Goal: Task Accomplishment & Management: Manage account settings

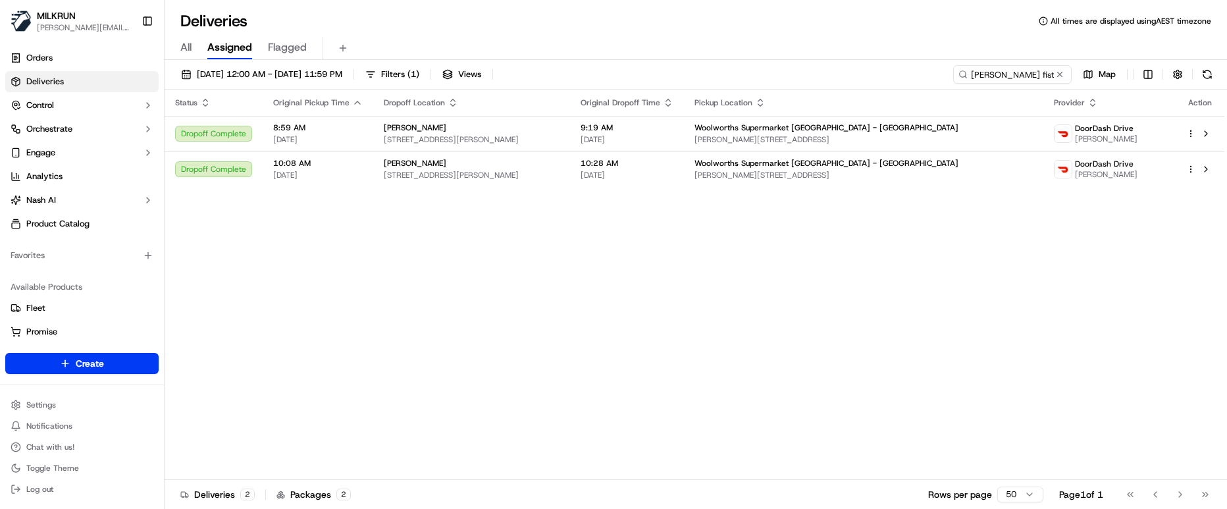
drag, startPoint x: 408, startPoint y: 234, endPoint x: 759, endPoint y: 205, distance: 352.7
click at [1058, 74] on button at bounding box center [1059, 74] width 13 height 13
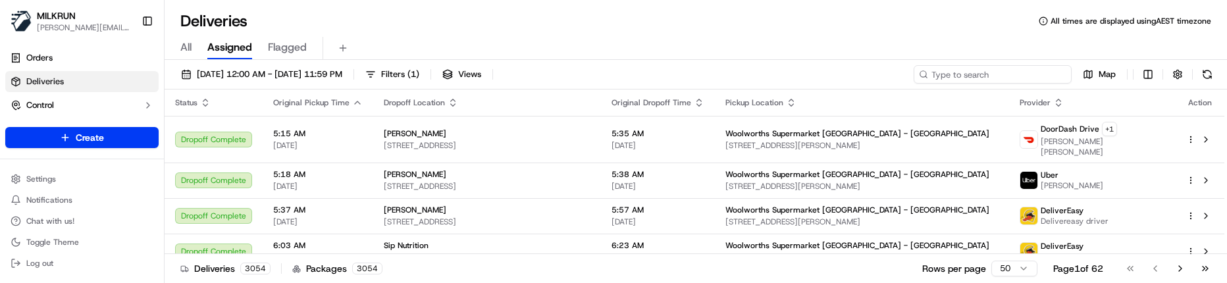
click at [1021, 68] on input at bounding box center [992, 74] width 158 height 18
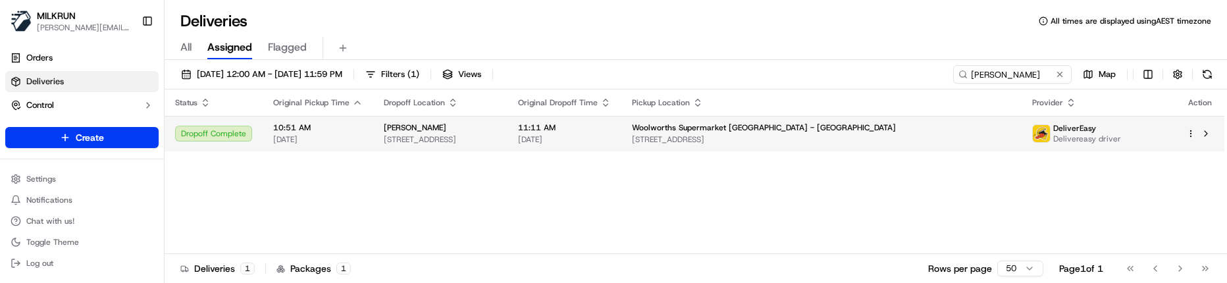
click at [792, 130] on span "Woolworths Supermarket NZ - Queensgate" at bounding box center [764, 127] width 264 height 11
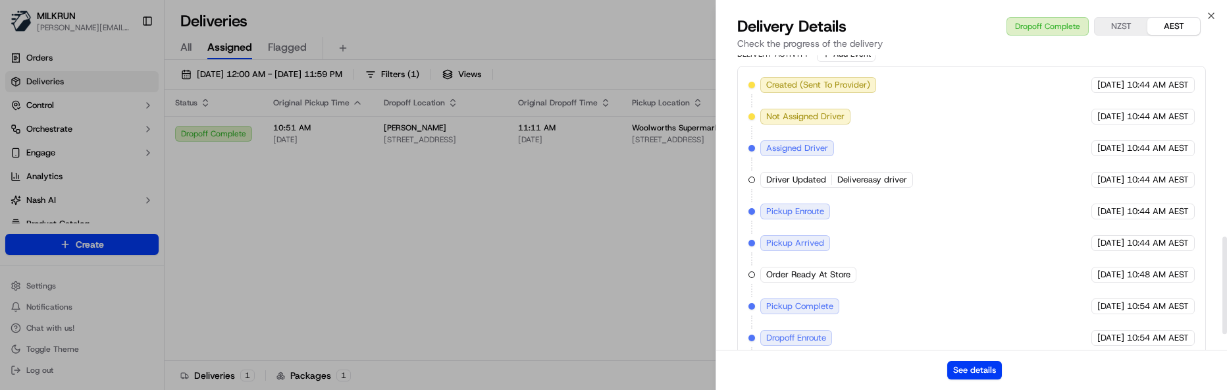
scroll to position [593, 0]
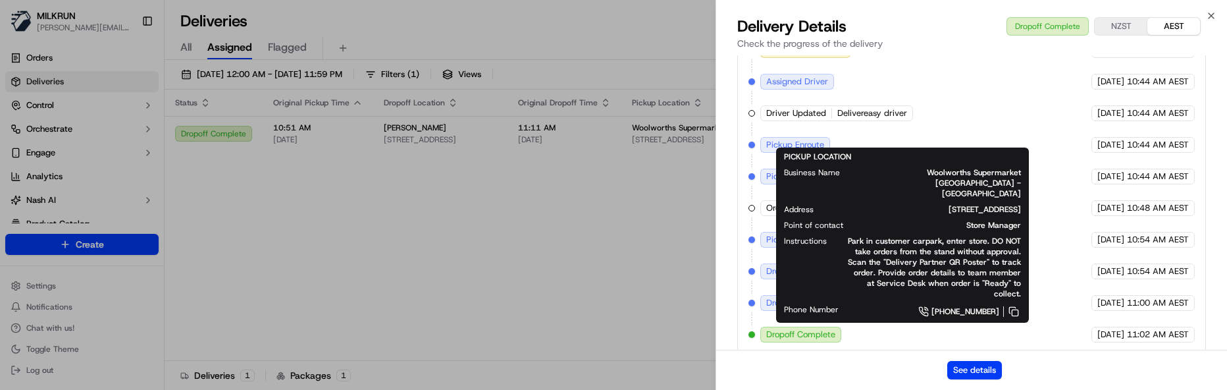
drag, startPoint x: 829, startPoint y: 367, endPoint x: 854, endPoint y: 304, distance: 67.3
click at [829, 365] on div "See details" at bounding box center [971, 369] width 511 height 40
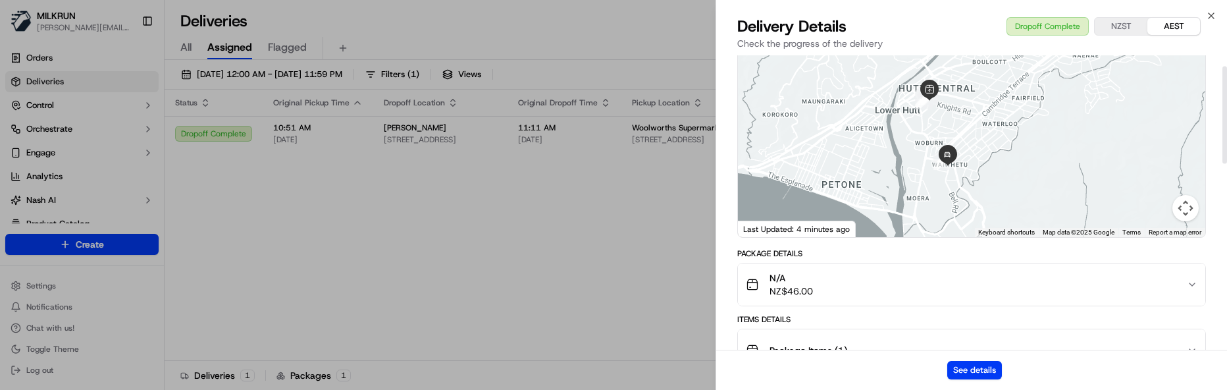
scroll to position [1, 0]
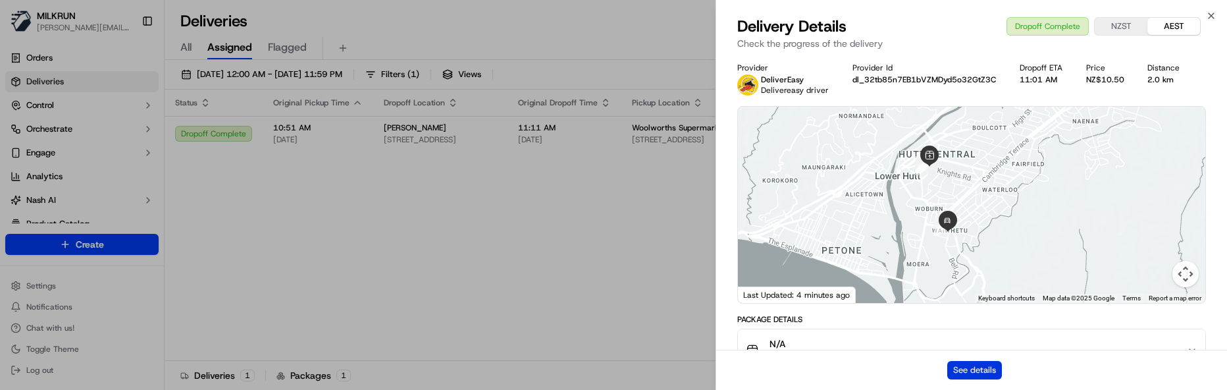
click at [989, 365] on button "See details" at bounding box center [974, 370] width 55 height 18
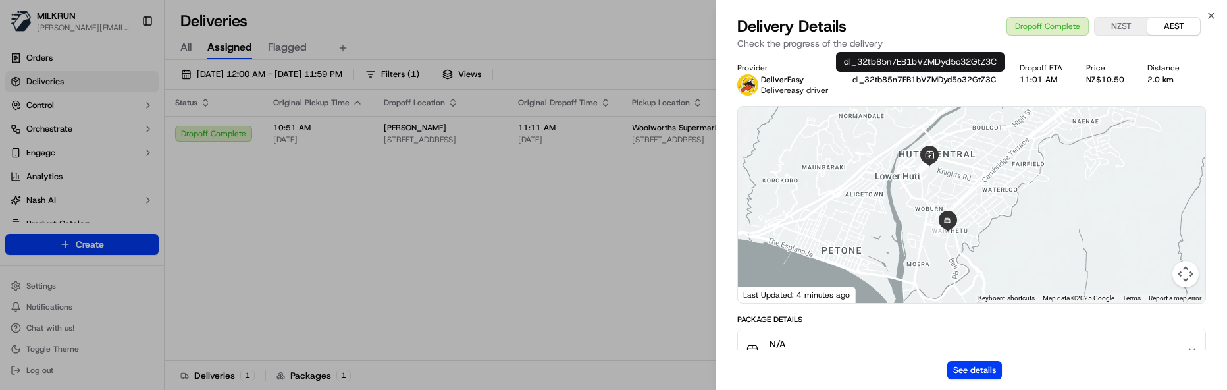
drag, startPoint x: 524, startPoint y: 241, endPoint x: 531, endPoint y: 242, distance: 7.3
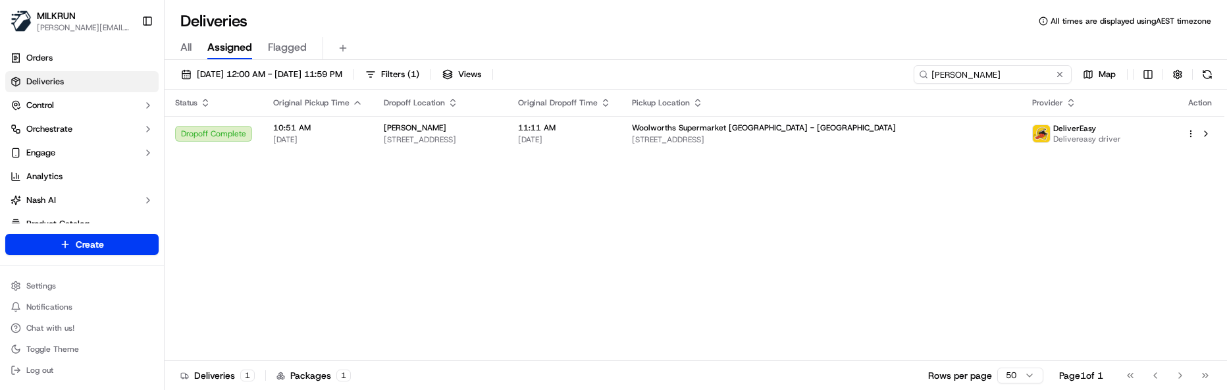
drag, startPoint x: 953, startPoint y: 76, endPoint x: 653, endPoint y: 79, distance: 299.4
click at [666, 78] on div "19/09/2025 12:00 AM - 19/09/2025 11:59 PM Filters ( 1 ) Views olivia severn Map" at bounding box center [696, 77] width 1062 height 24
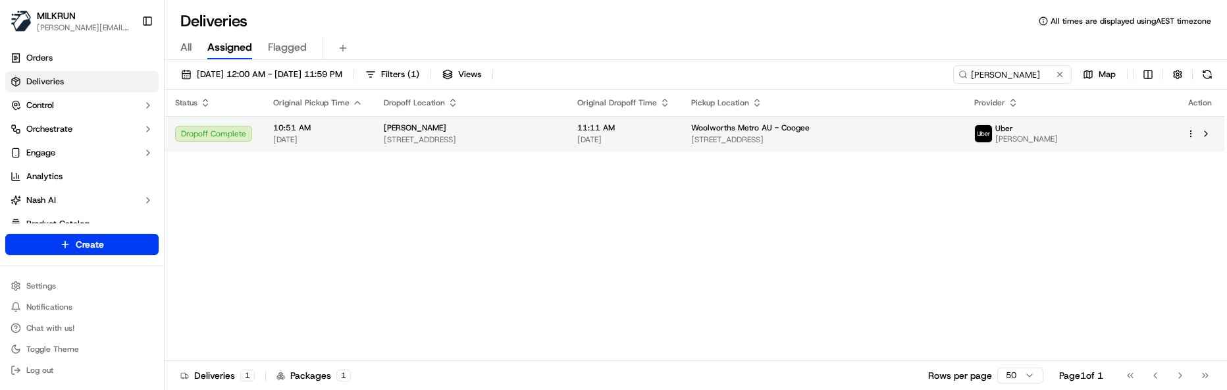
click at [670, 127] on span "11:11 AM" at bounding box center [623, 127] width 93 height 11
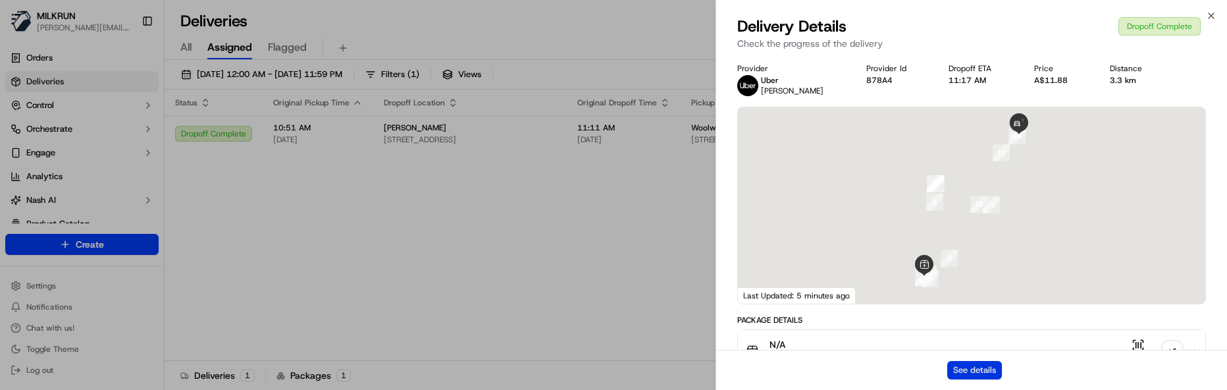
click at [980, 365] on button "See details" at bounding box center [974, 370] width 55 height 18
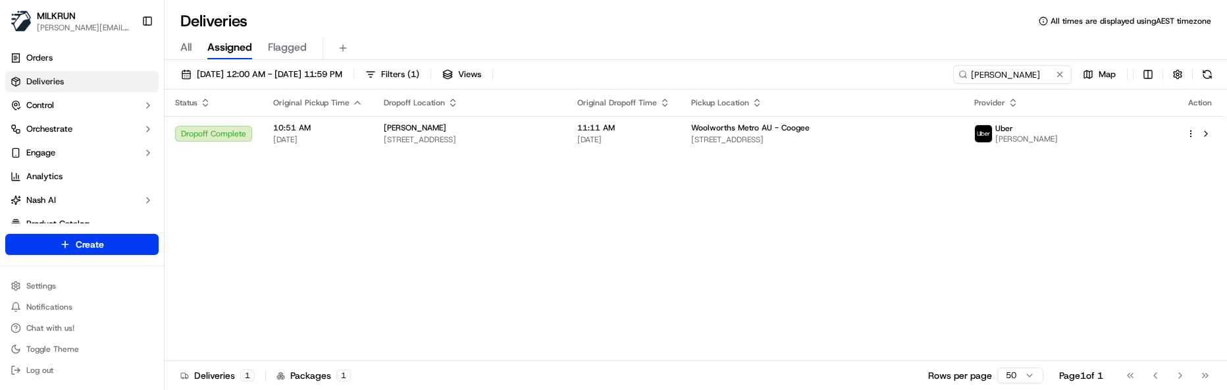
drag, startPoint x: 311, startPoint y: 259, endPoint x: 585, endPoint y: 188, distance: 283.6
click at [342, 254] on div "Status Original Pickup Time Dropoff Location Original Dropoff Time Pickup Locat…" at bounding box center [694, 224] width 1059 height 271
drag, startPoint x: 1037, startPoint y: 74, endPoint x: 601, endPoint y: 39, distance: 437.0
click at [602, 43] on div "Deliveries All times are displayed using AEST timezone All Assigned Flagged 19/…" at bounding box center [696, 195] width 1062 height 390
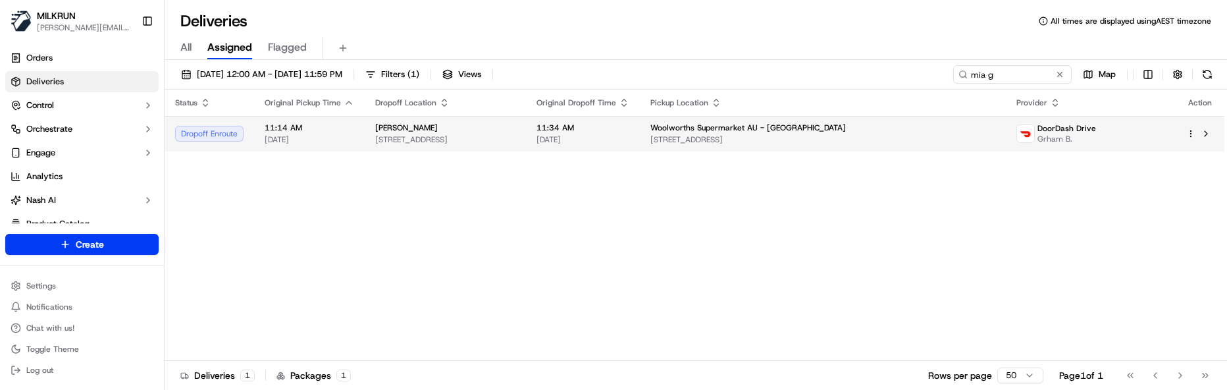
click at [526, 146] on td "Mia G Unit 3/522 Hill St, West Albury, NSW 2640, AU" at bounding box center [445, 134] width 161 height 36
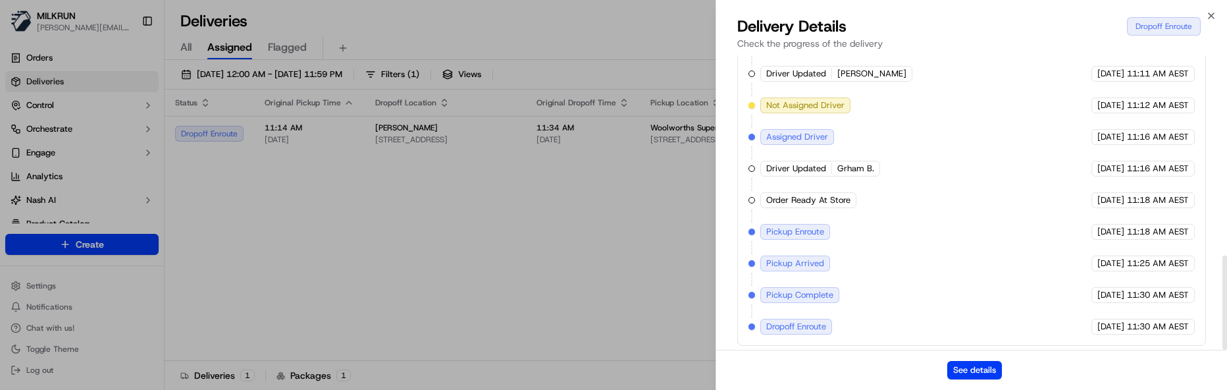
scroll to position [625, 0]
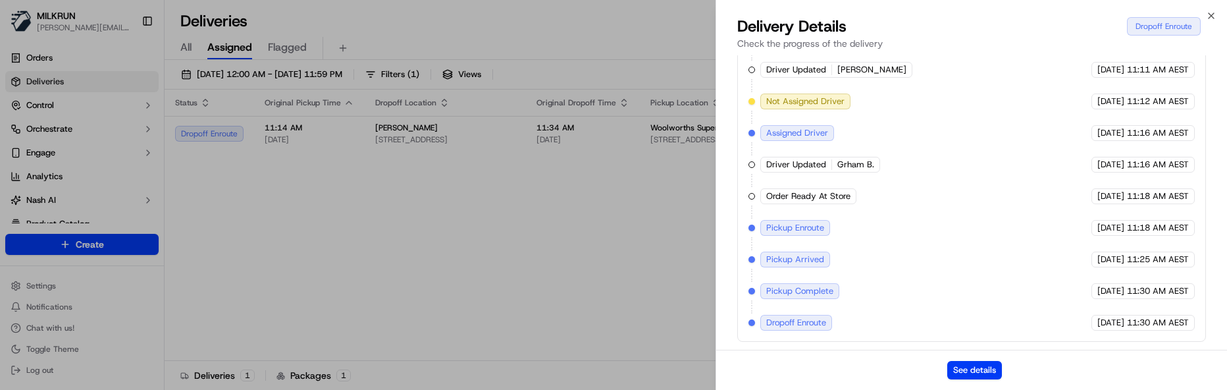
click at [827, 357] on div "See details" at bounding box center [971, 369] width 511 height 40
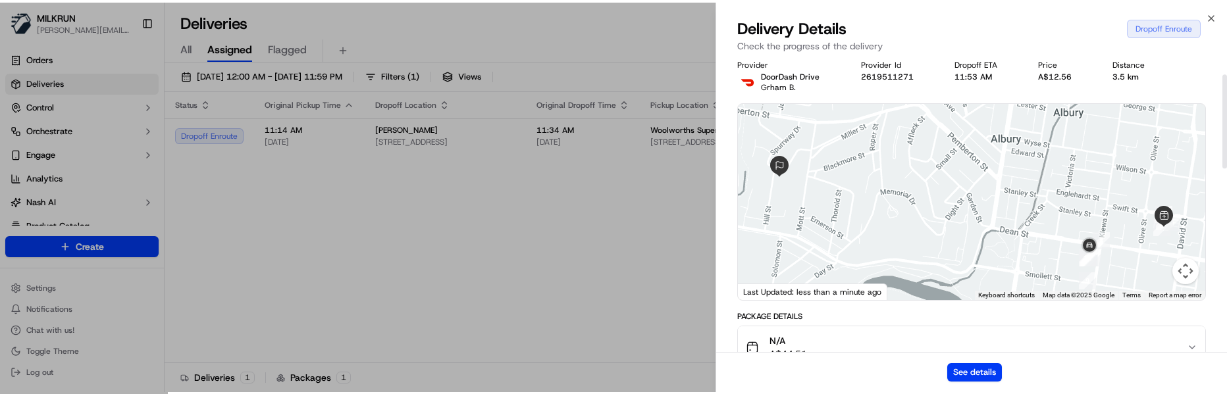
scroll to position [0, 0]
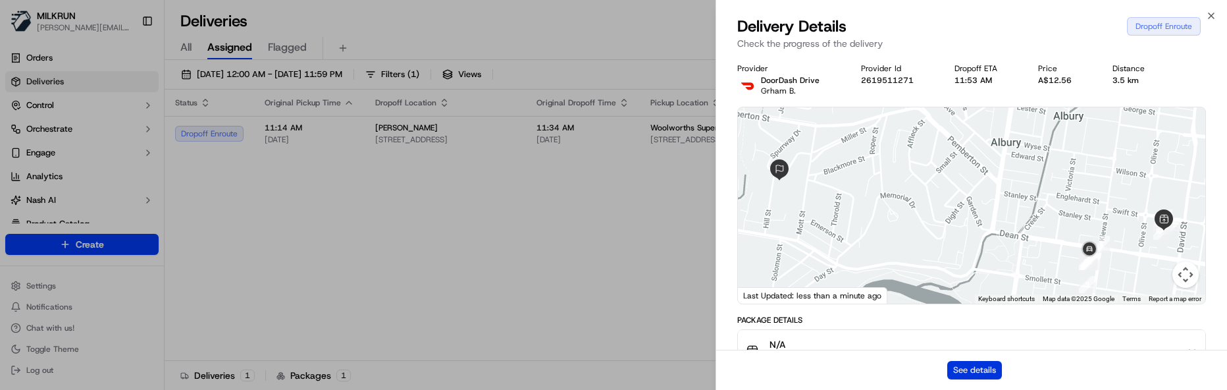
click at [982, 364] on button "See details" at bounding box center [974, 370] width 55 height 18
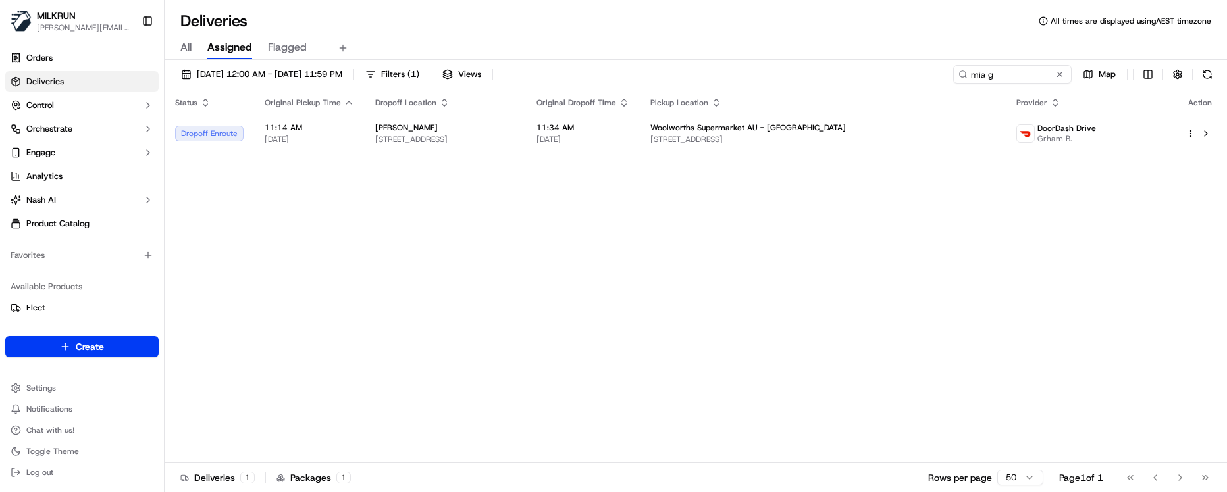
drag, startPoint x: 288, startPoint y: 282, endPoint x: 636, endPoint y: 162, distance: 369.0
drag, startPoint x: 1007, startPoint y: 77, endPoint x: 574, endPoint y: 61, distance: 432.6
click at [586, 64] on div "19/09/2025 12:00 AM - 19/09/2025 11:59 PM Filters ( 1 ) Views mia g Map Status …" at bounding box center [696, 277] width 1062 height 435
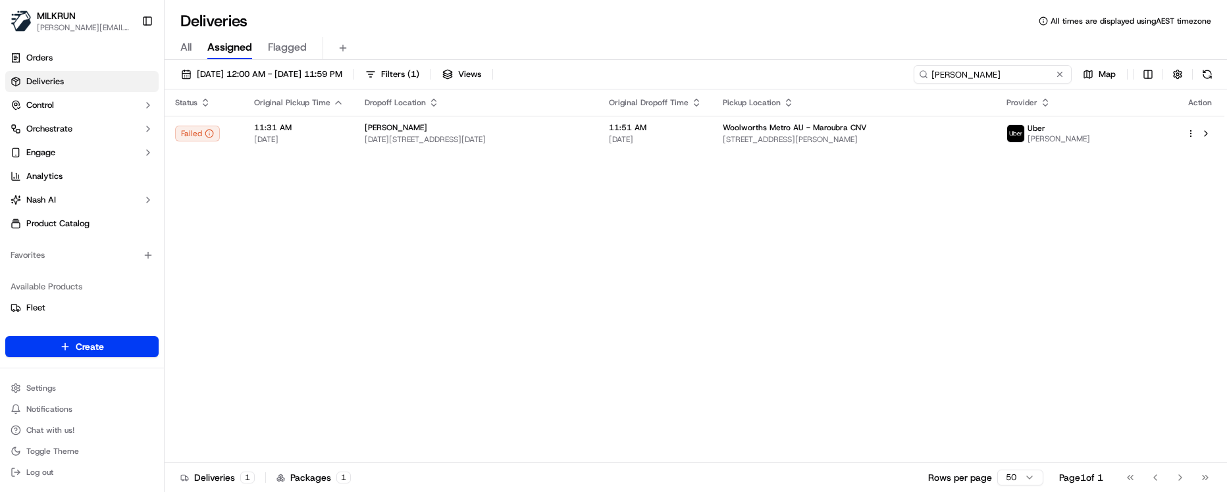
type input "lauren sutton"
click at [576, 194] on div "Status Original Pickup Time Dropoff Location Original Dropoff Time Pickup Locat…" at bounding box center [694, 276] width 1059 height 374
click at [1062, 76] on button at bounding box center [1059, 74] width 13 height 13
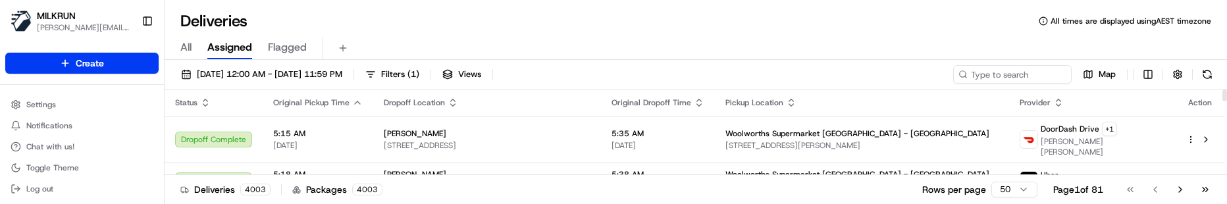
click at [446, 187] on div "Deliveries 4003 Packages 4003 Rows per page 50 Page 1 of 81 Go to first page Go…" at bounding box center [696, 189] width 1062 height 30
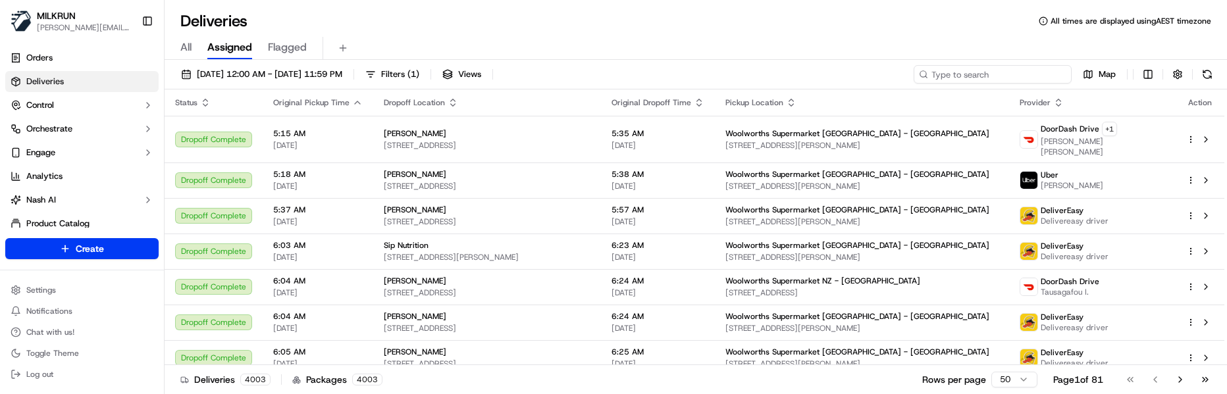
click at [986, 72] on input at bounding box center [992, 74] width 158 height 18
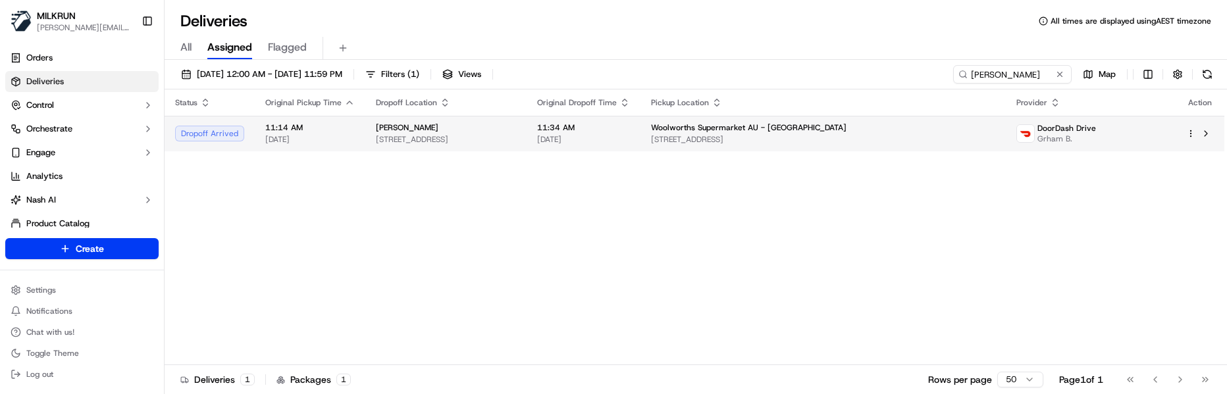
click at [630, 138] on span "19/09/2025" at bounding box center [583, 139] width 93 height 11
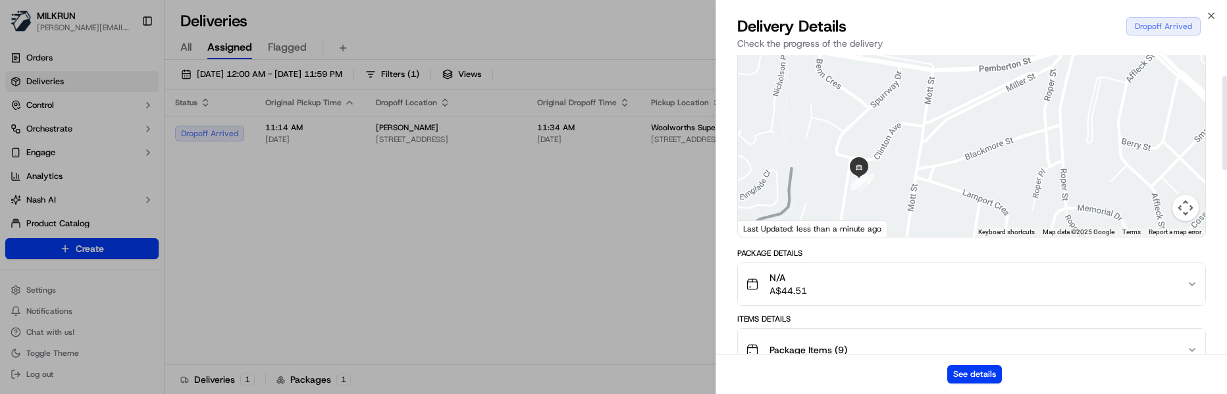
scroll to position [66, 0]
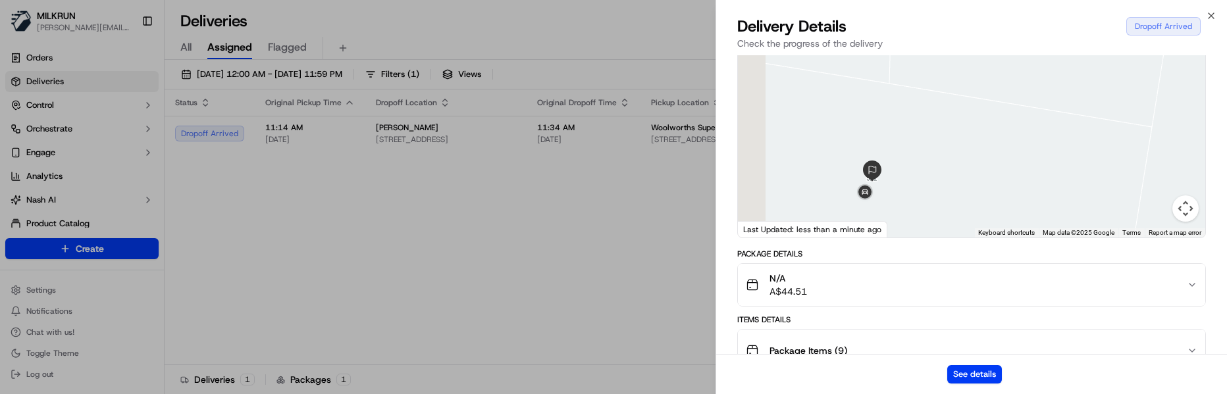
drag, startPoint x: 769, startPoint y: 178, endPoint x: 986, endPoint y: 170, distance: 216.6
click at [986, 170] on div at bounding box center [971, 139] width 467 height 196
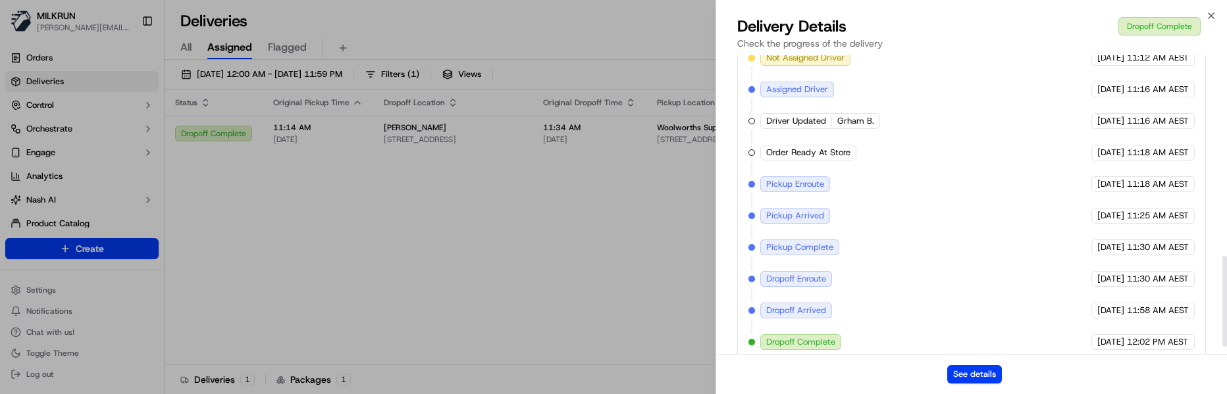
scroll to position [683, 0]
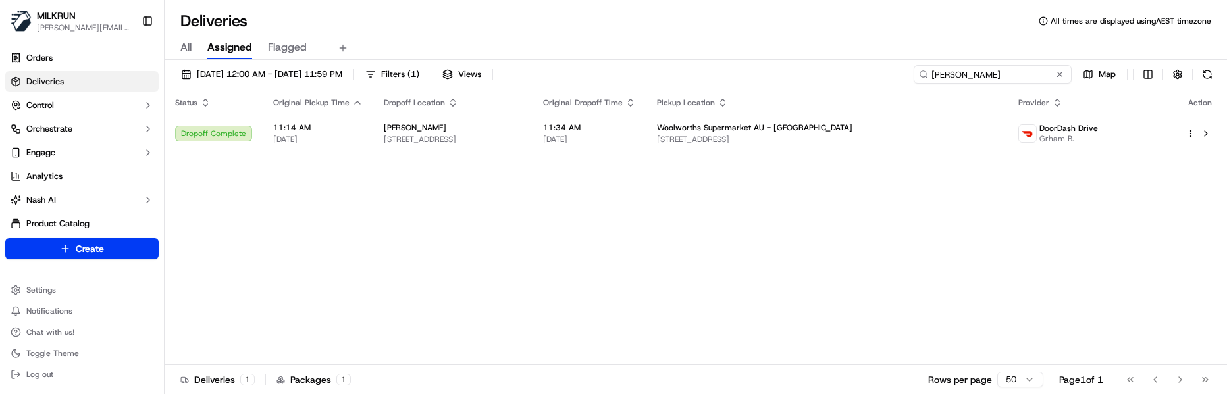
drag, startPoint x: 935, startPoint y: 80, endPoint x: 653, endPoint y: 64, distance: 282.1
click at [660, 68] on div "19/09/2025 12:00 AM - 19/09/2025 11:59 PM Filters ( 1 ) Views Mia G Map" at bounding box center [696, 77] width 1062 height 24
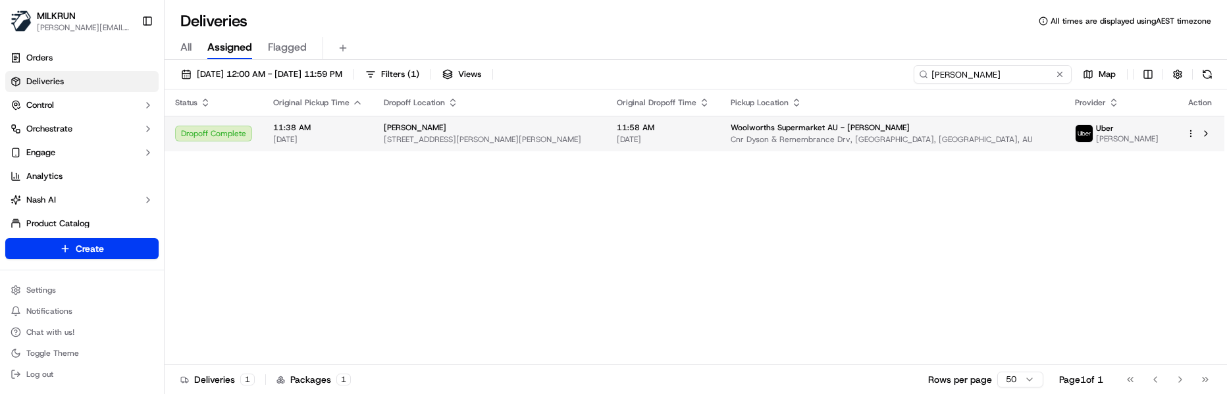
type input "joanne azz"
click at [646, 123] on span "11:58 AM" at bounding box center [663, 127] width 93 height 11
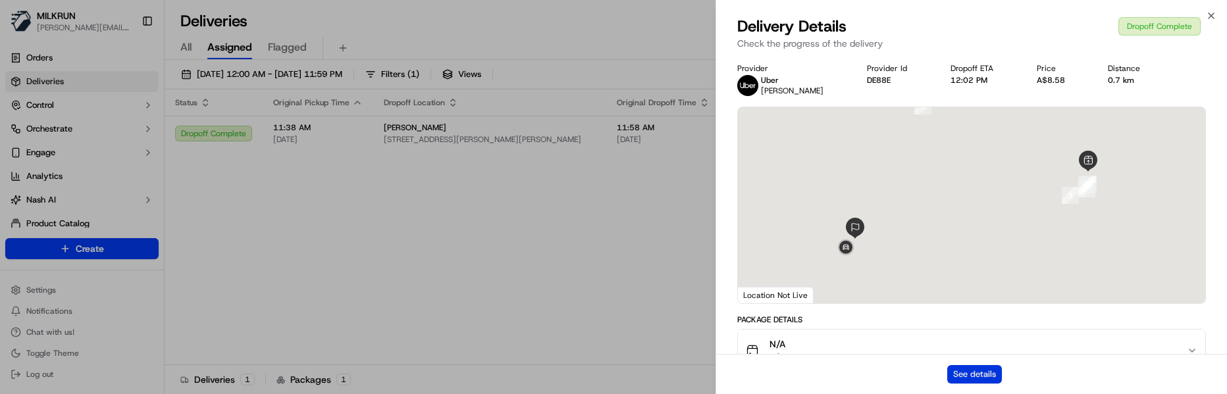
click at [975, 369] on button "See details" at bounding box center [974, 374] width 55 height 18
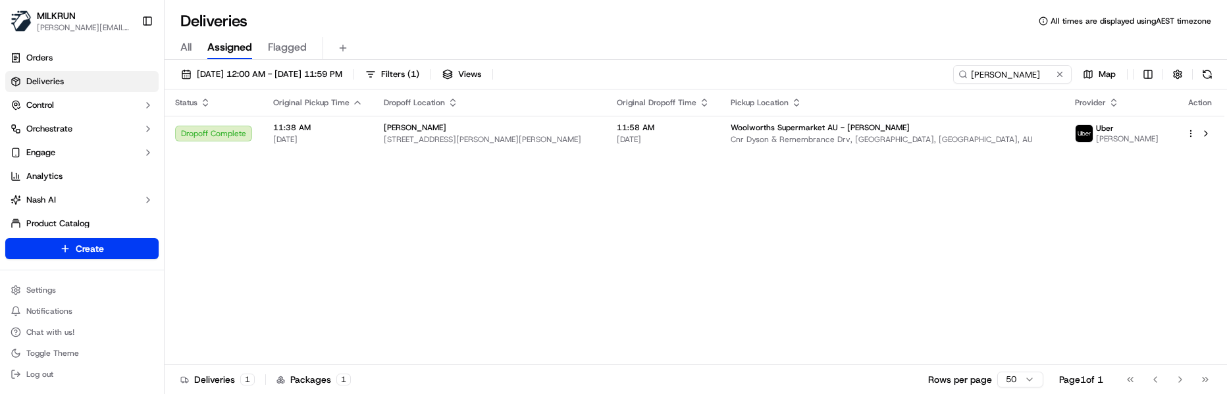
click at [629, 351] on div "Status Original Pickup Time Dropoff Location Original Dropoff Time Pickup Locat…" at bounding box center [694, 227] width 1059 height 276
click at [902, 172] on div "Status Original Pickup Time Dropoff Location Original Dropoff Time Pickup Locat…" at bounding box center [694, 227] width 1059 height 276
click at [784, 257] on div "Status Original Pickup Time Dropoff Location Original Dropoff Time Pickup Locat…" at bounding box center [694, 227] width 1059 height 276
drag, startPoint x: 393, startPoint y: 219, endPoint x: 898, endPoint y: 188, distance: 505.7
click at [403, 217] on div "Status Original Pickup Time Dropoff Location Original Dropoff Time Pickup Locat…" at bounding box center [694, 227] width 1059 height 276
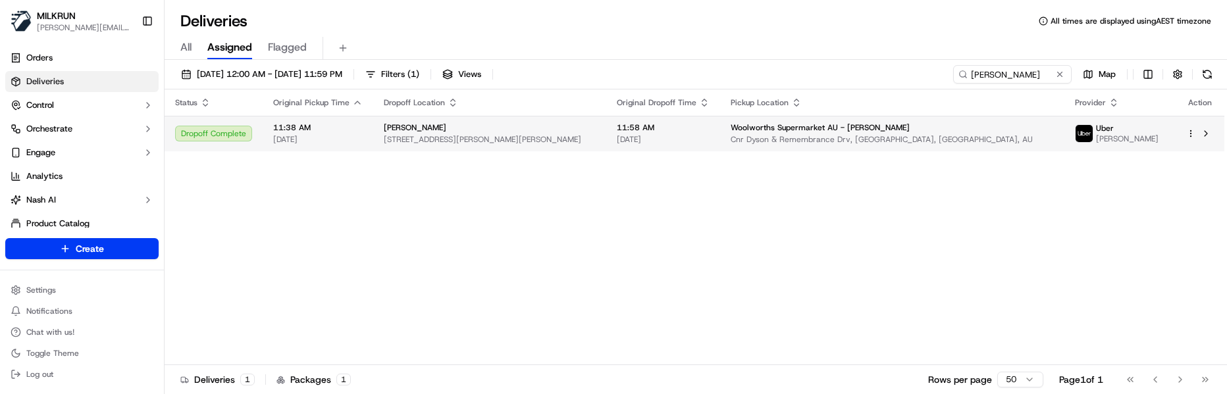
click at [1188, 134] on html "MILKRUN marcellina.berwick@woolworths.co.nz Toggle Sidebar Orders Deliveries Co…" at bounding box center [613, 197] width 1227 height 394
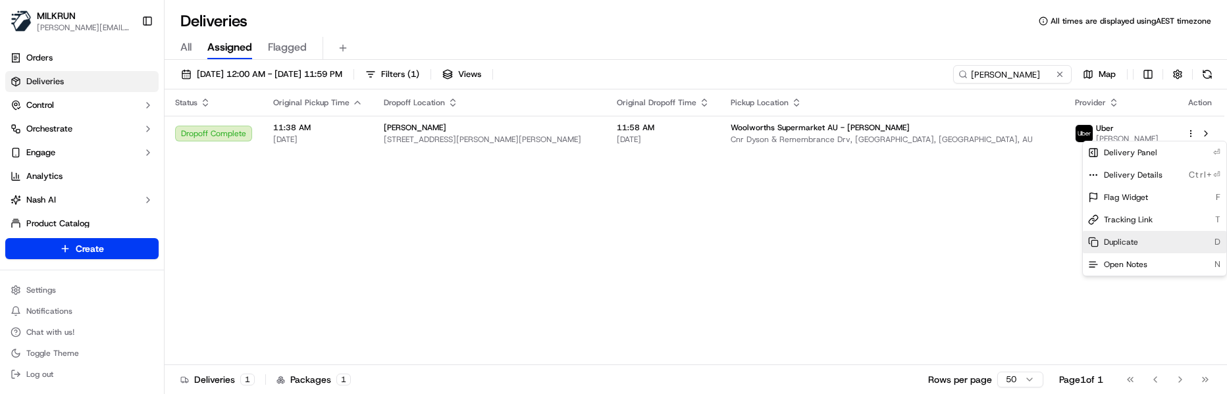
click at [1142, 241] on div "Duplicate D" at bounding box center [1154, 242] width 143 height 22
click at [299, 205] on html "MILKRUN marcellina.berwick@woolworths.co.nz Toggle Sidebar Orders Deliveries Co…" at bounding box center [613, 197] width 1227 height 394
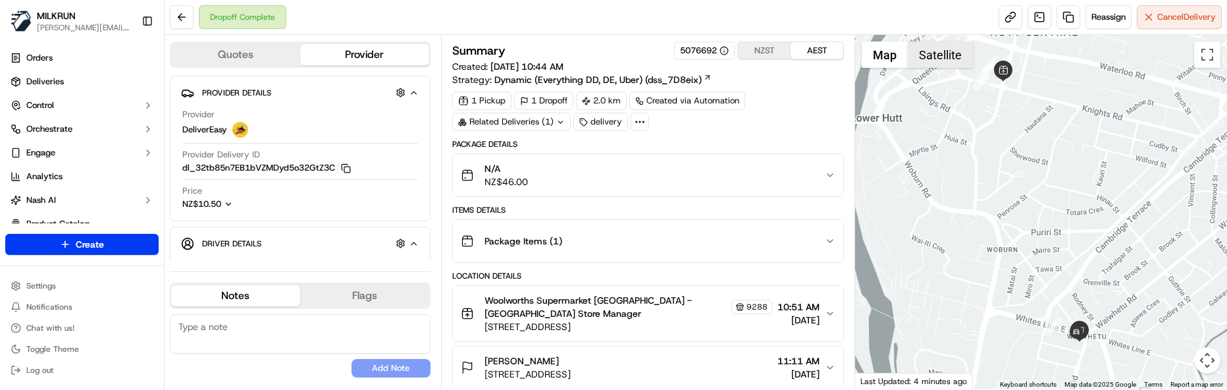
click at [953, 53] on button "Satellite" at bounding box center [939, 54] width 65 height 26
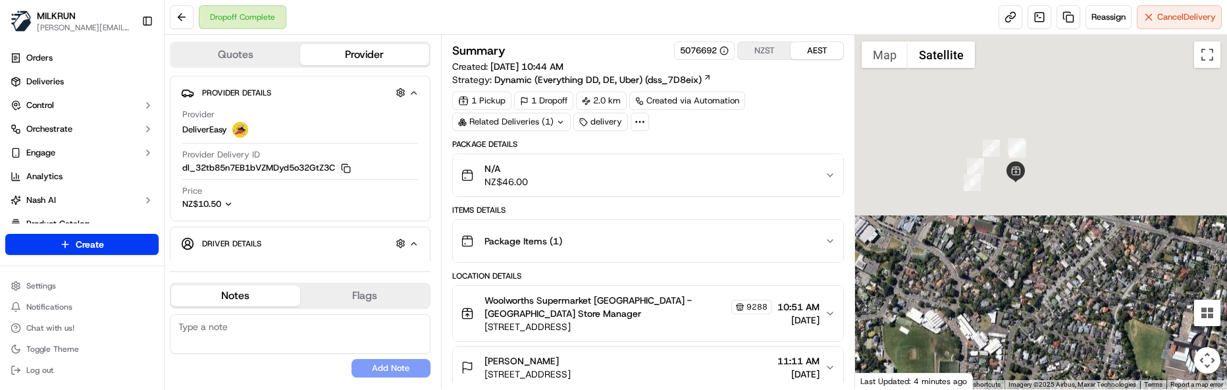
drag, startPoint x: 1000, startPoint y: 74, endPoint x: 1046, endPoint y: 268, distance: 200.0
click at [1046, 268] on div at bounding box center [1041, 212] width 372 height 354
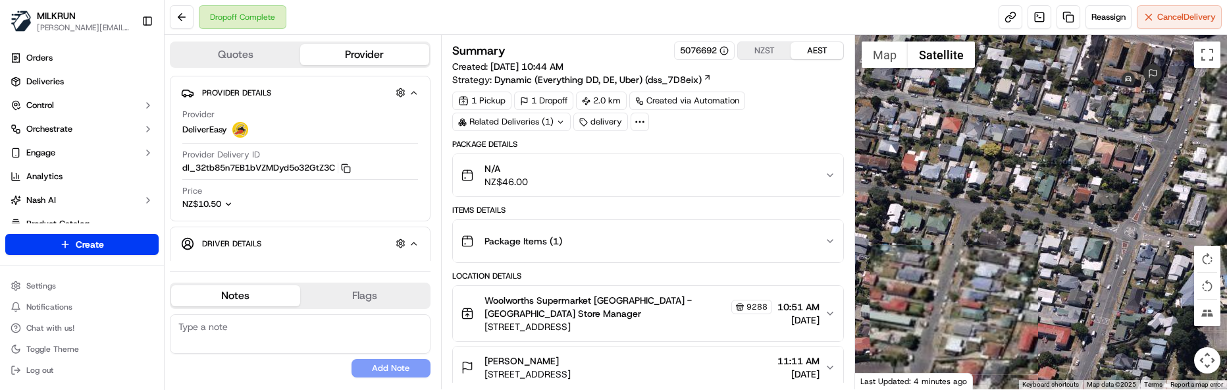
drag, startPoint x: 1092, startPoint y: 143, endPoint x: 1065, endPoint y: 201, distance: 63.3
click at [1065, 201] on div at bounding box center [1041, 212] width 372 height 354
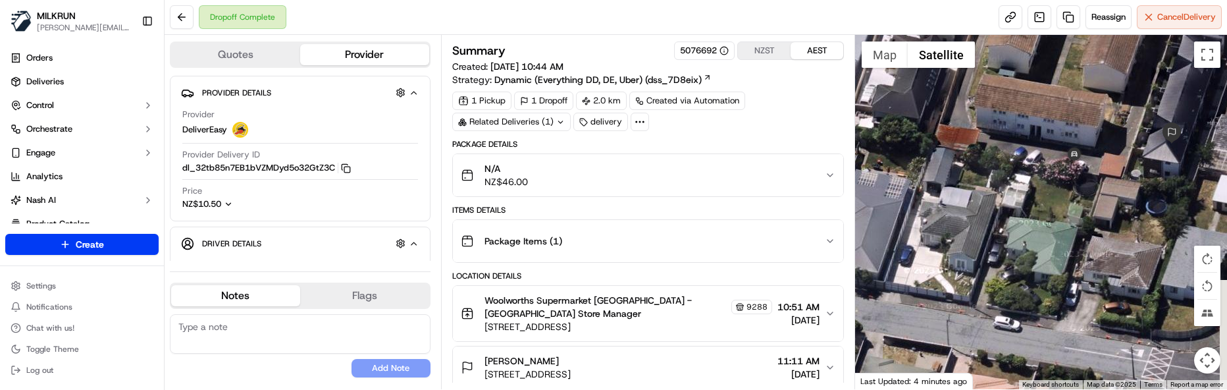
drag, startPoint x: 1127, startPoint y: 139, endPoint x: 1064, endPoint y: 218, distance: 101.6
click at [1064, 218] on div at bounding box center [1041, 212] width 372 height 354
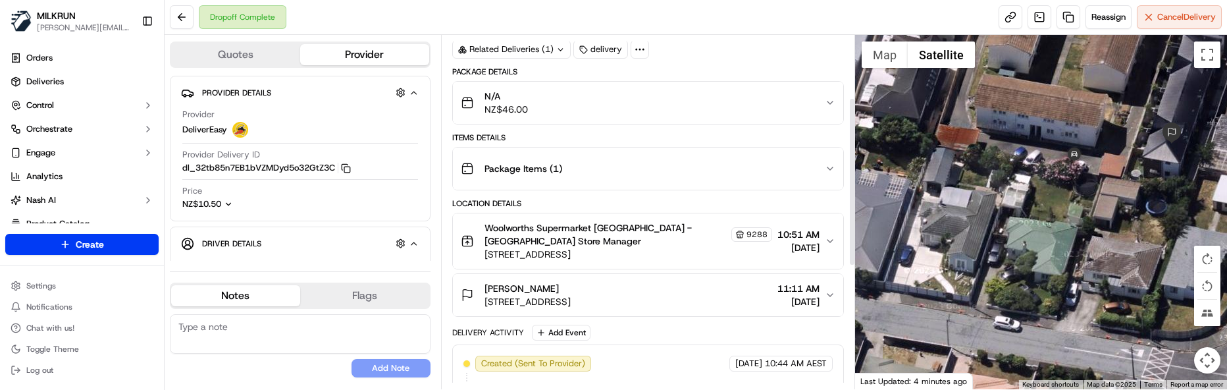
scroll to position [132, 0]
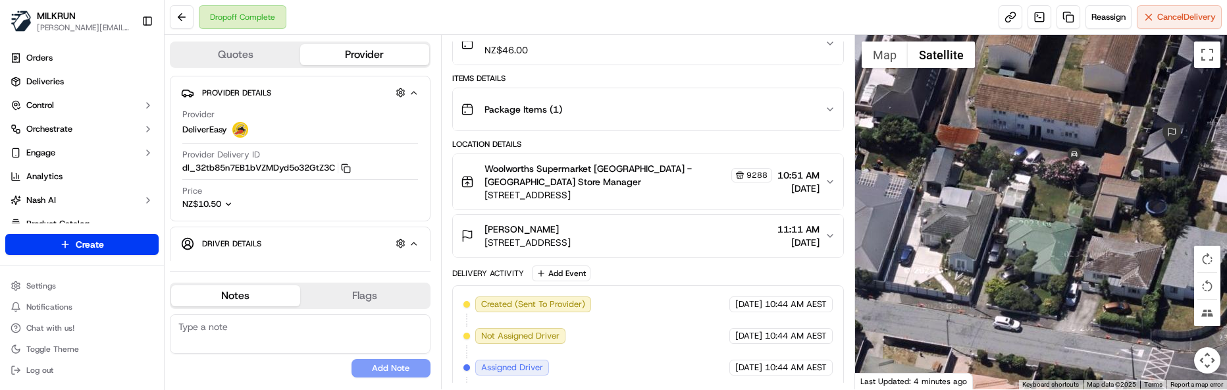
drag, startPoint x: 281, startPoint y: 364, endPoint x: 272, endPoint y: 150, distance: 214.1
click at [281, 361] on div "No results found Add Note" at bounding box center [300, 345] width 261 height 63
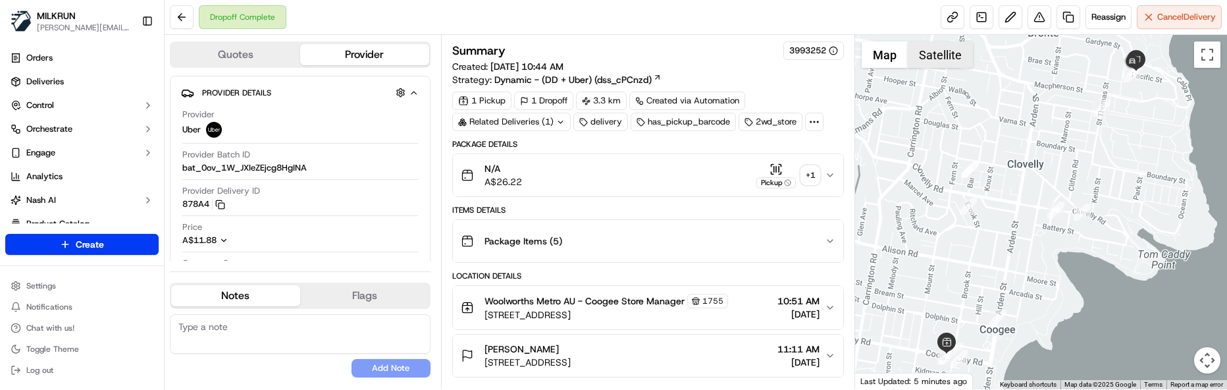
click at [940, 61] on button "Satellite" at bounding box center [939, 54] width 65 height 26
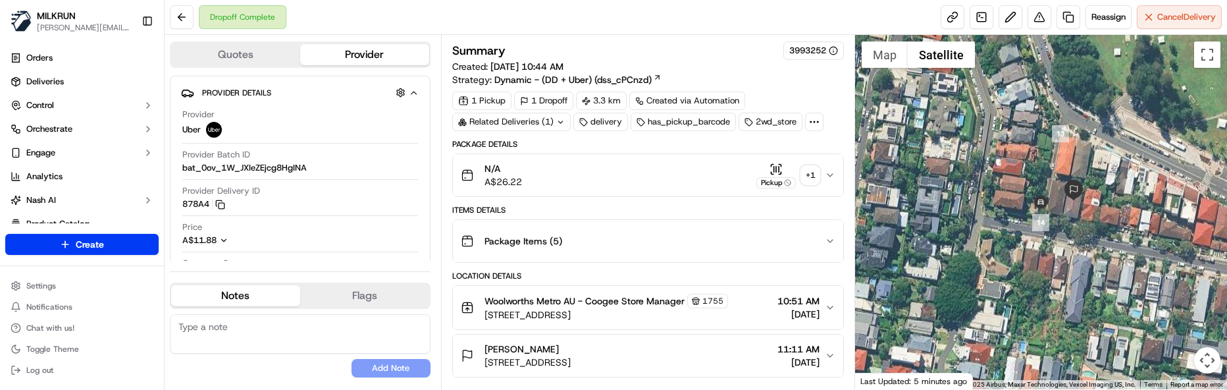
drag, startPoint x: 1106, startPoint y: 79, endPoint x: 1088, endPoint y: 343, distance: 264.5
click at [1088, 343] on div at bounding box center [1041, 212] width 372 height 354
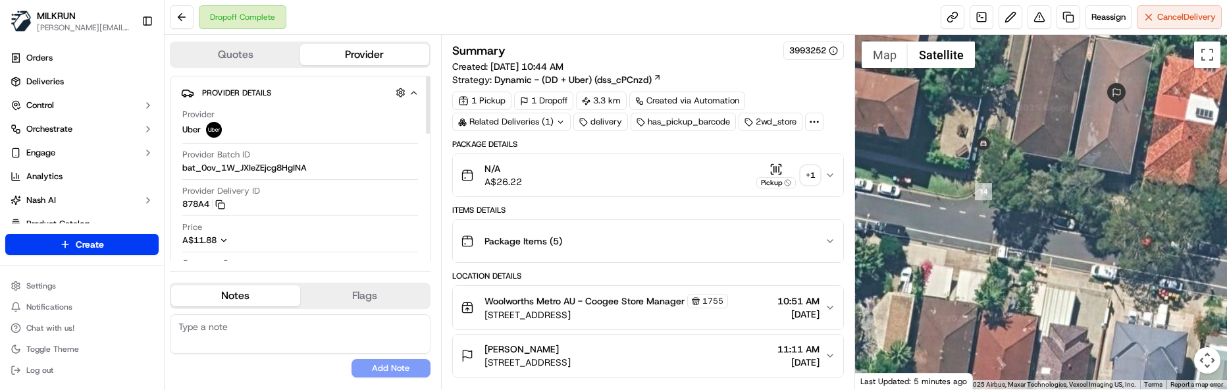
click at [222, 383] on div "Quotes Provider Provider Details Hidden ( 3 ) Provider Uber Provider Batch ID b…" at bounding box center [303, 212] width 276 height 354
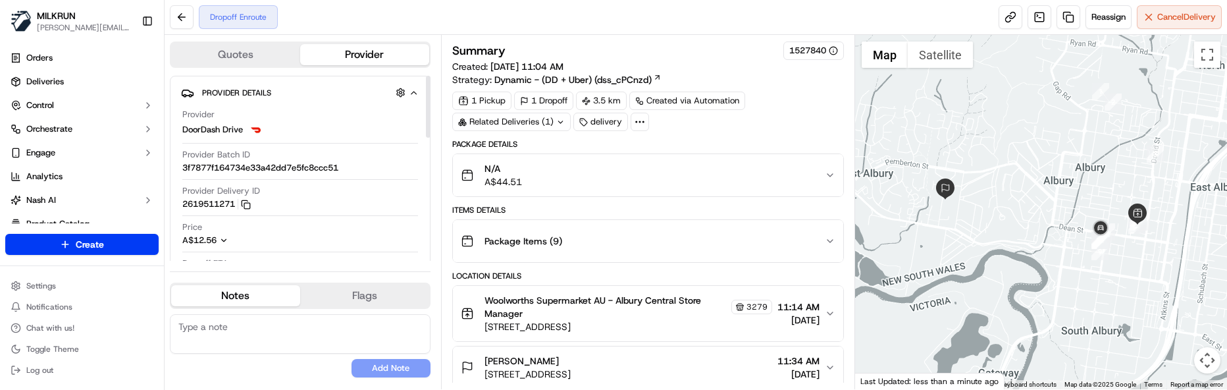
click at [262, 335] on textarea at bounding box center [300, 333] width 261 height 39
paste textarea "Good XXXX Team🌞️ Please can you deliver this order ASAP as the customer has bee…"
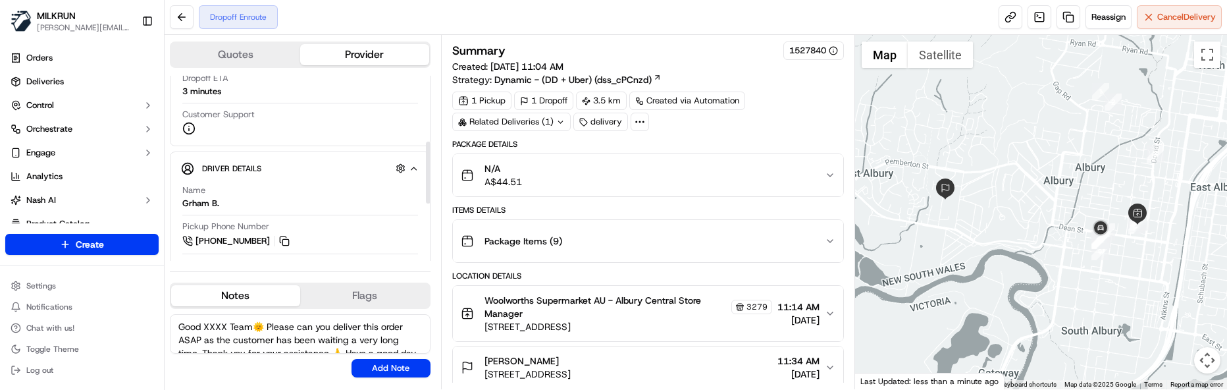
scroll to position [197, 0]
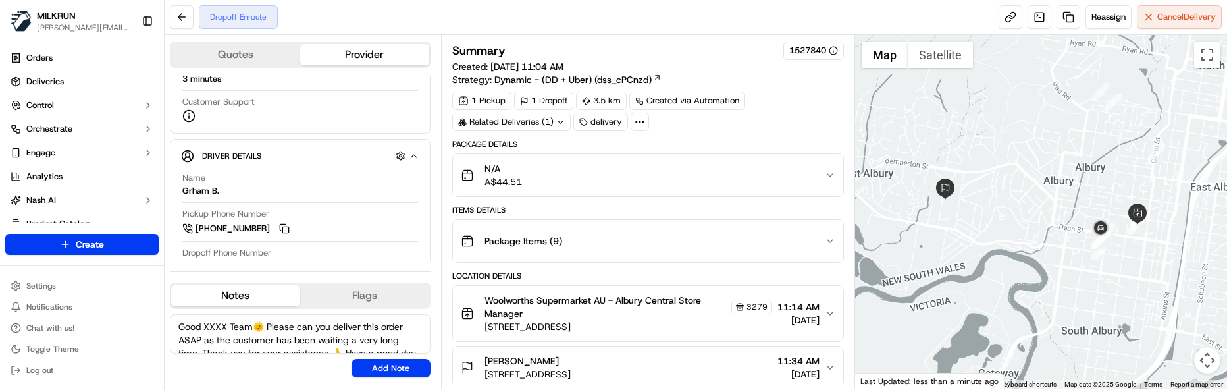
click at [259, 341] on textarea "Good XXXX Team🌞️ Please can you deliver this order ASAP as the customer has bee…" at bounding box center [300, 333] width 261 height 39
drag, startPoint x: 228, startPoint y: 324, endPoint x: 208, endPoint y: 324, distance: 19.8
click at [208, 324] on textarea "Good XXXX Team🌞️ Please can you deliver this order ASAP as the customer has bee…" at bounding box center [300, 333] width 261 height 39
click at [270, 331] on textarea "Good Morning Team🌞️ Please can you deliver this order ASAP as the customer has …" at bounding box center [300, 333] width 261 height 39
type textarea "Good Morning Graham🌞️ Please can you deliver this order ASAP as the customer ha…"
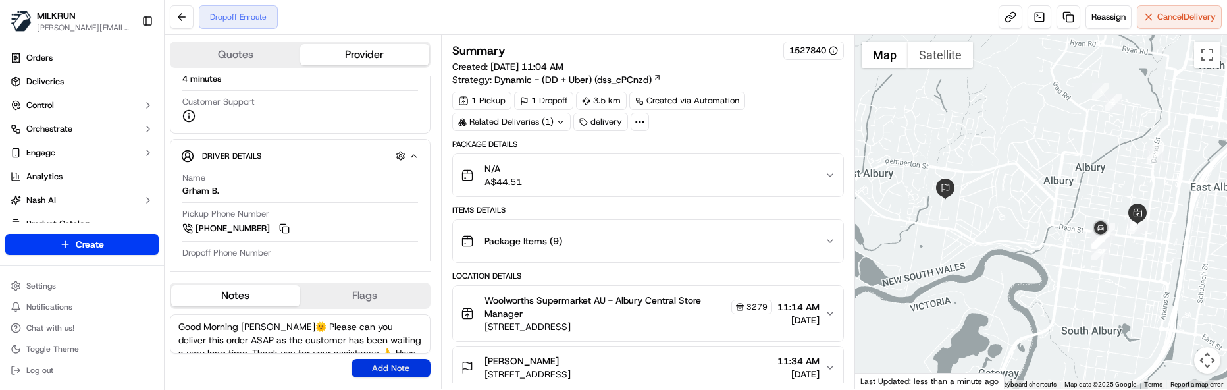
click at [403, 367] on button "Add Note" at bounding box center [390, 368] width 79 height 18
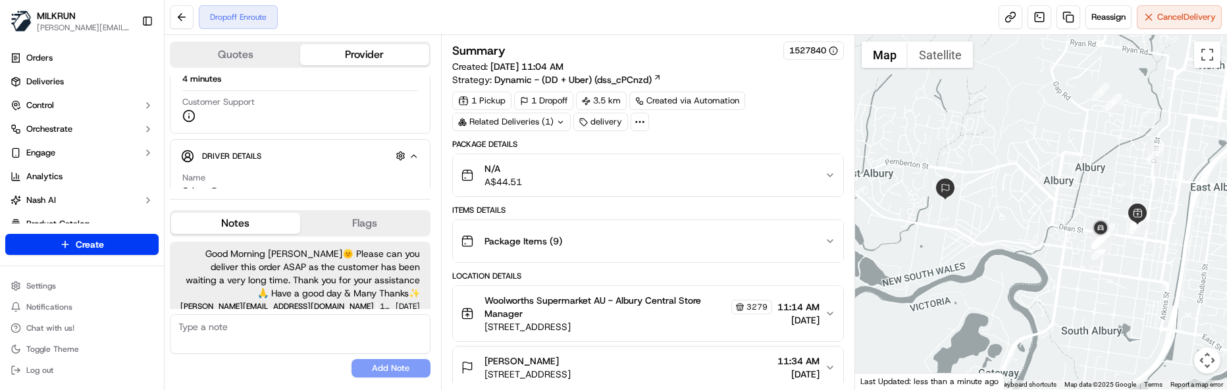
scroll to position [7, 0]
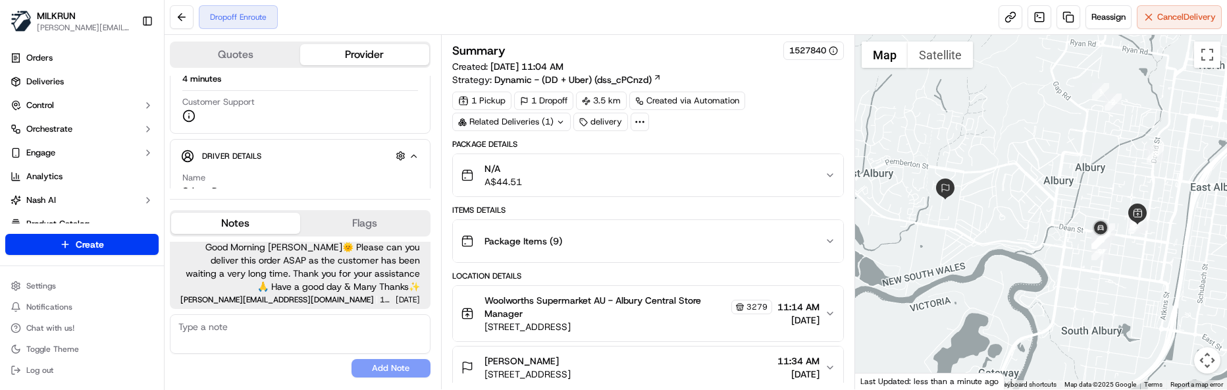
click at [284, 349] on textarea at bounding box center [300, 333] width 261 height 39
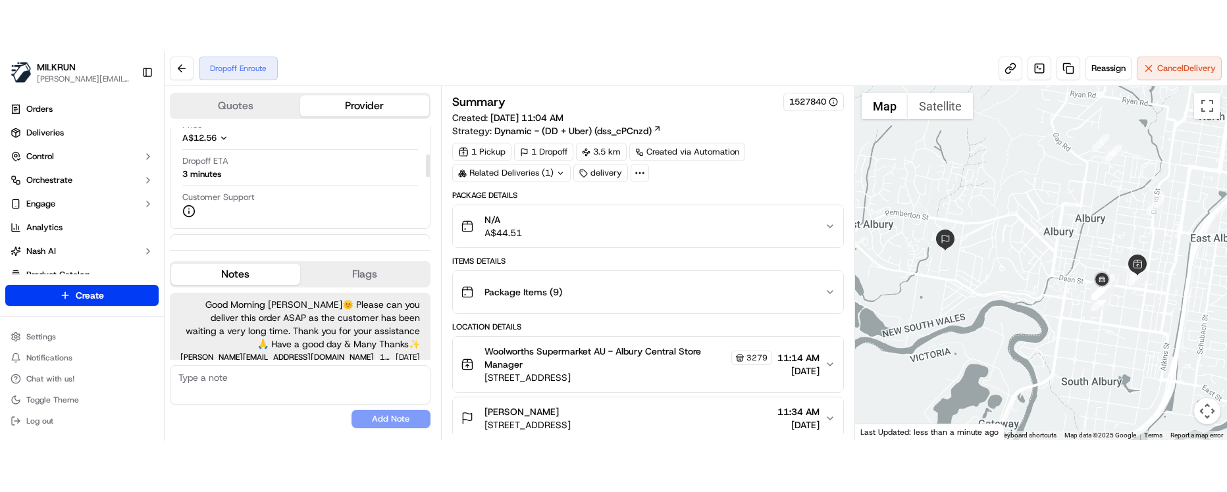
scroll to position [132, 0]
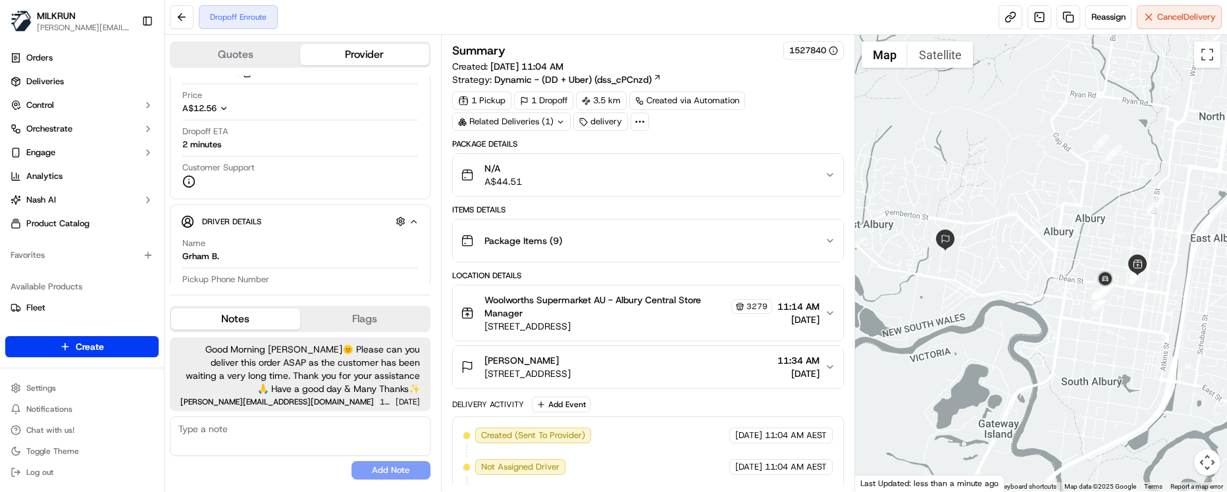
drag, startPoint x: 260, startPoint y: 476, endPoint x: 467, endPoint y: 440, distance: 210.5
click at [264, 389] on div "No results found Add Note" at bounding box center [300, 448] width 261 height 63
click at [280, 389] on div "No results found Add Note" at bounding box center [300, 448] width 261 height 63
click at [903, 389] on div "Last Updated: less than a minute ago" at bounding box center [929, 483] width 149 height 16
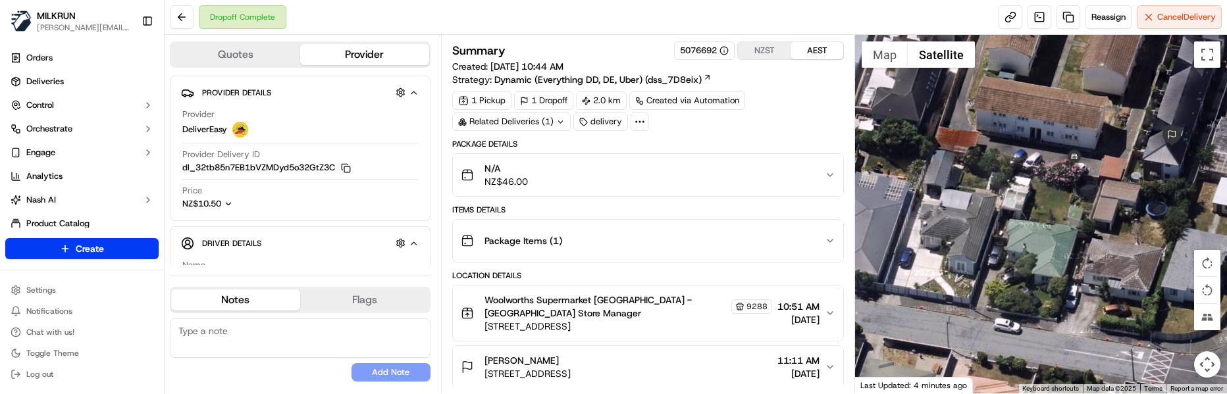
scroll to position [132, 0]
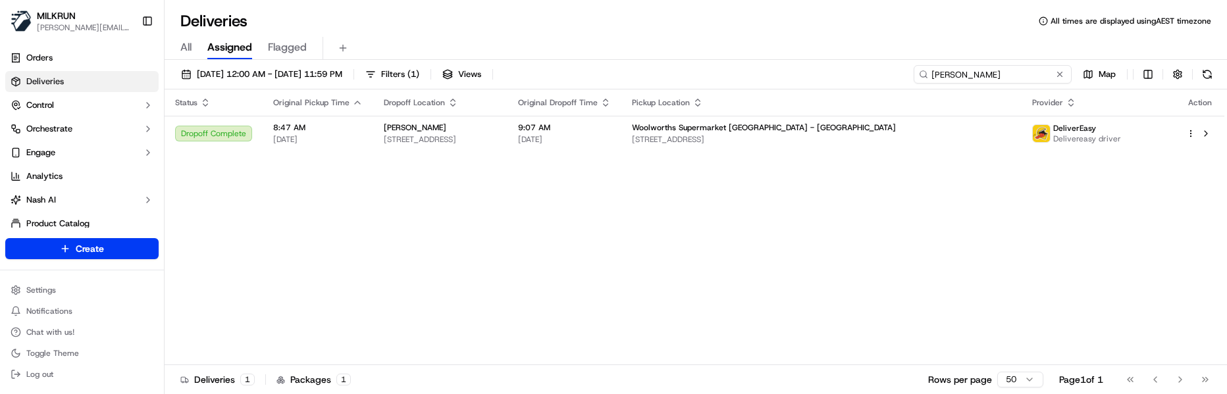
drag, startPoint x: 871, startPoint y: 77, endPoint x: 753, endPoint y: 76, distance: 117.1
click at [753, 76] on div "19/09/2025 12:00 AM - 19/09/2025 11:59 PM Filters ( 1 ) Views alice mcpa Map" at bounding box center [696, 77] width 1062 height 24
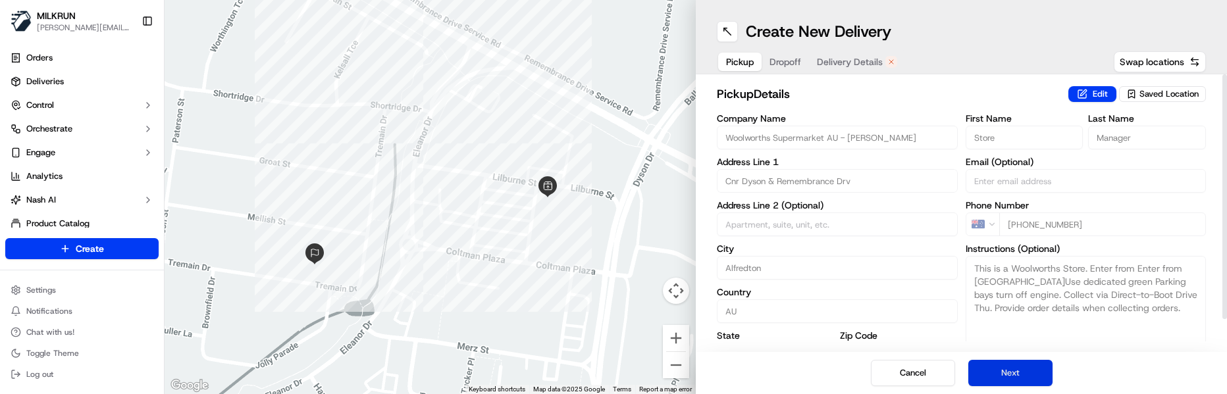
click at [992, 370] on button "Next" at bounding box center [1010, 373] width 84 height 26
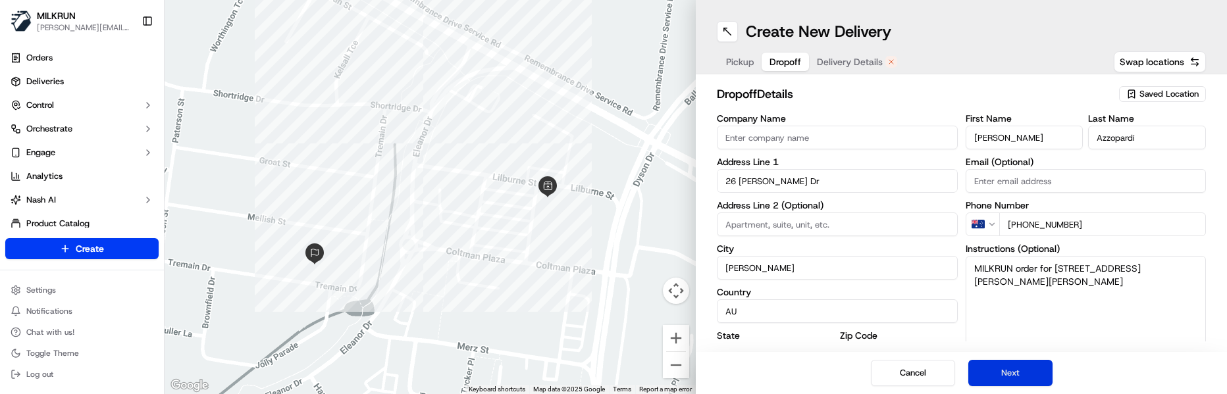
click at [992, 370] on button "Next" at bounding box center [1010, 373] width 84 height 26
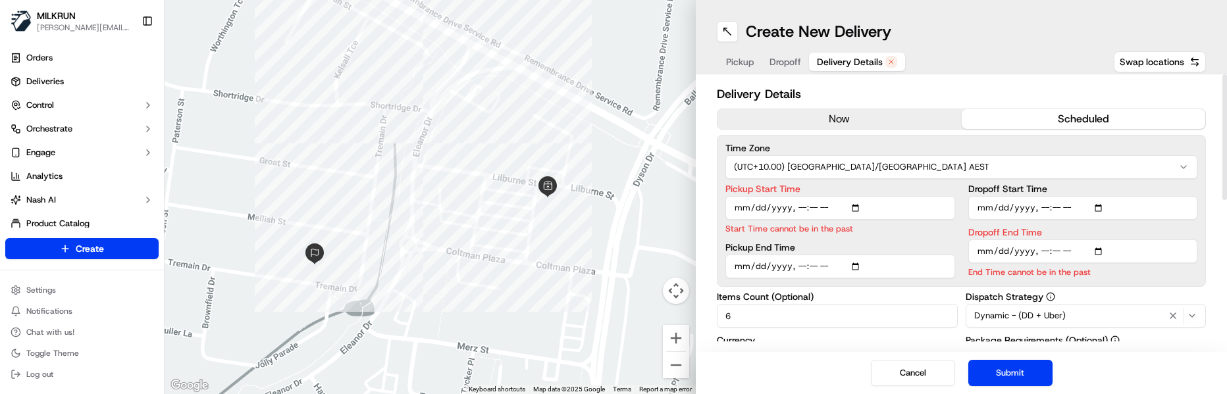
click at [799, 208] on input "Pickup Start Time" at bounding box center [840, 208] width 230 height 24
type input "[DATE]T12:28"
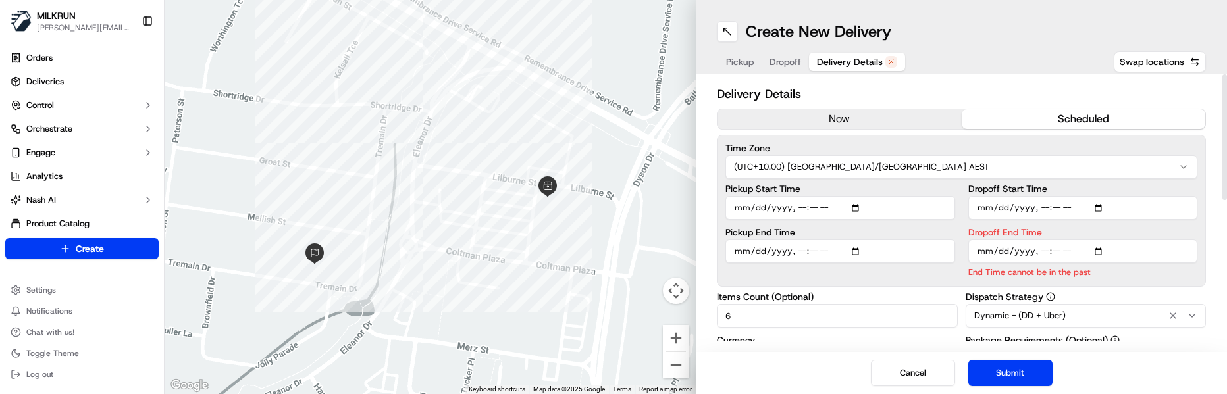
click at [1037, 249] on input "Dropoff End Time" at bounding box center [1083, 252] width 230 height 24
click at [1052, 253] on input "Dropoff End Time" at bounding box center [1083, 252] width 230 height 24
click at [1063, 253] on input "Dropoff End Time" at bounding box center [1083, 252] width 230 height 24
click at [1026, 366] on button "Submit" at bounding box center [1010, 373] width 84 height 26
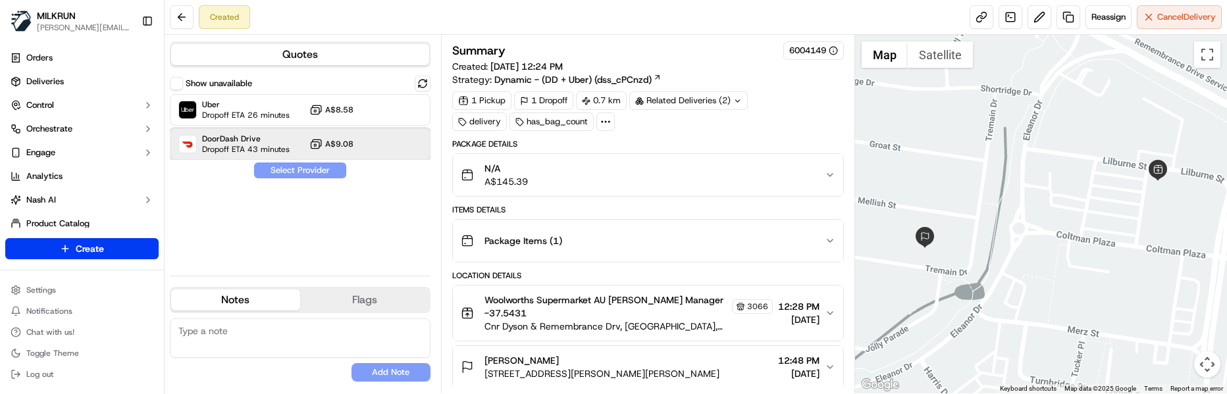
click at [240, 141] on span "DoorDash Drive" at bounding box center [246, 139] width 88 height 11
click at [315, 170] on button "Assign Provider" at bounding box center [299, 171] width 93 height 16
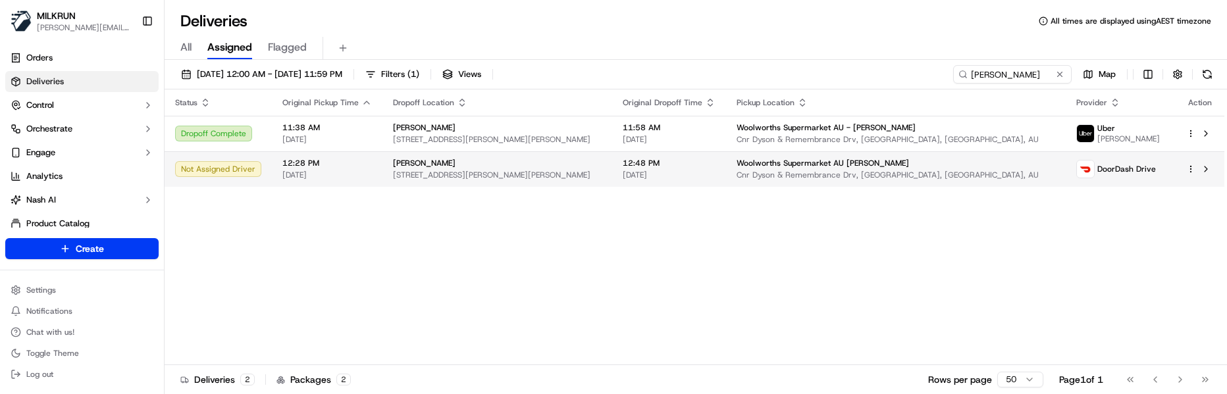
click at [1195, 168] on div at bounding box center [1200, 169] width 28 height 16
drag, startPoint x: 581, startPoint y: 278, endPoint x: 904, endPoint y: 222, distance: 328.0
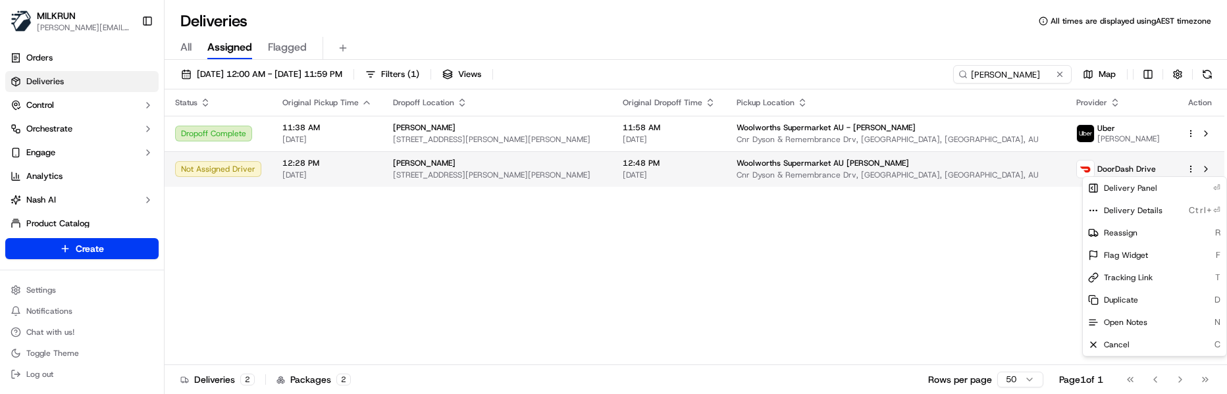
click at [1191, 169] on html "MILKRUN marcellina.berwick@woolworths.co.nz Toggle Sidebar Orders Deliveries Co…" at bounding box center [613, 197] width 1227 height 394
click at [1135, 274] on span "Tracking Link" at bounding box center [1128, 277] width 49 height 11
click at [338, 165] on html "MILKRUN marcellina.berwick@woolworths.co.nz Toggle Sidebar Orders Deliveries Co…" at bounding box center [613, 197] width 1227 height 394
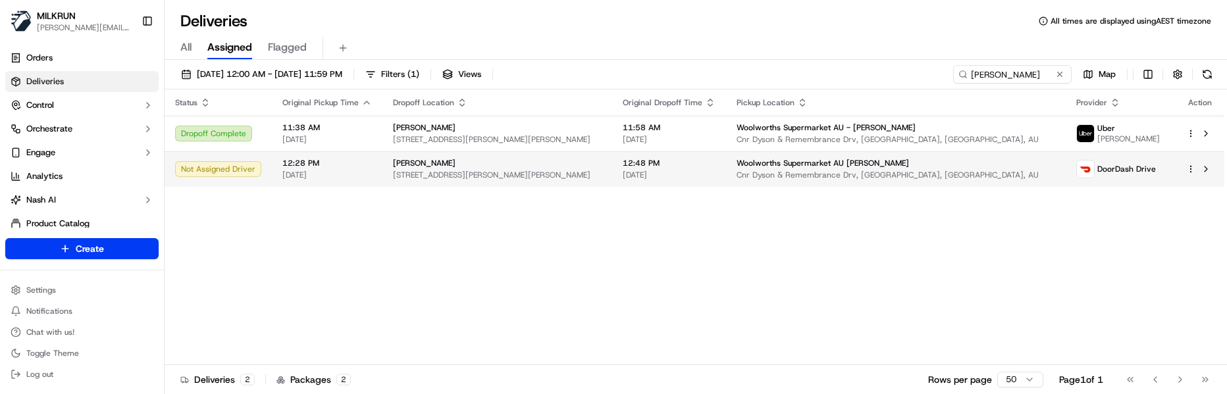
click at [631, 186] on td "12:48 PM 19/09/2025" at bounding box center [669, 169] width 114 height 36
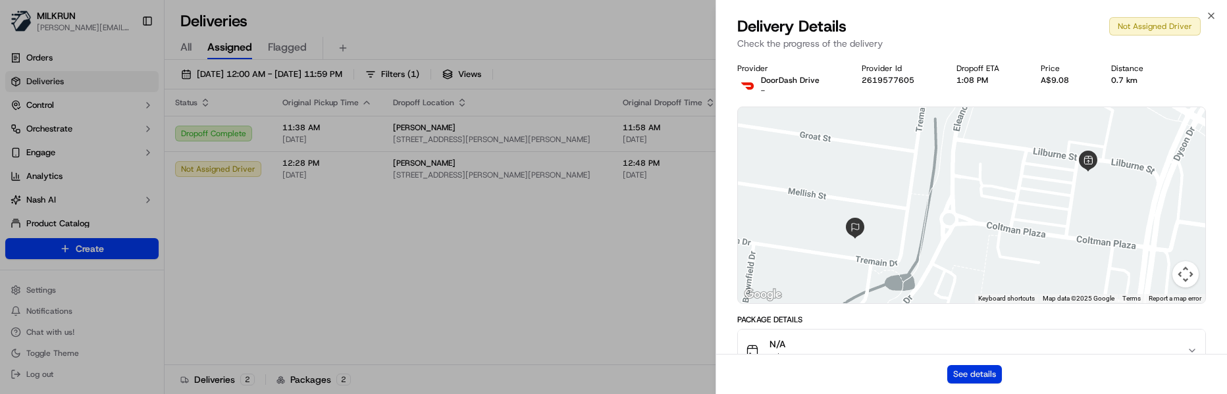
click at [971, 375] on button "See details" at bounding box center [974, 374] width 55 height 18
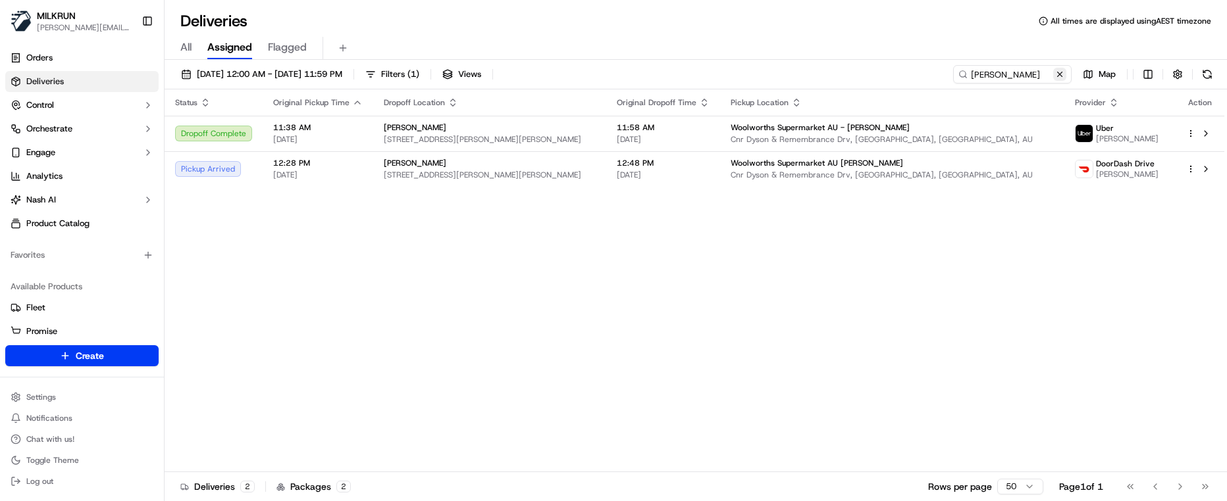
click at [1057, 77] on button at bounding box center [1059, 74] width 13 height 13
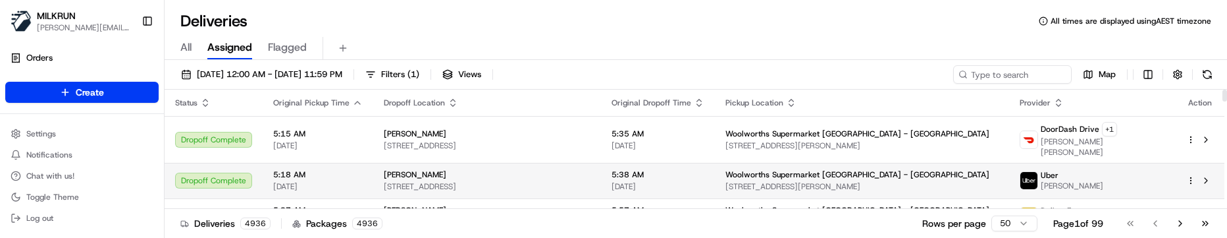
drag, startPoint x: 624, startPoint y: 229, endPoint x: 751, endPoint y: 155, distance: 146.8
click at [627, 228] on div "Deliveries 4936 Packages 4936 Rows per page 50 Page 1 of 99 Go to first page Go…" at bounding box center [696, 223] width 1062 height 30
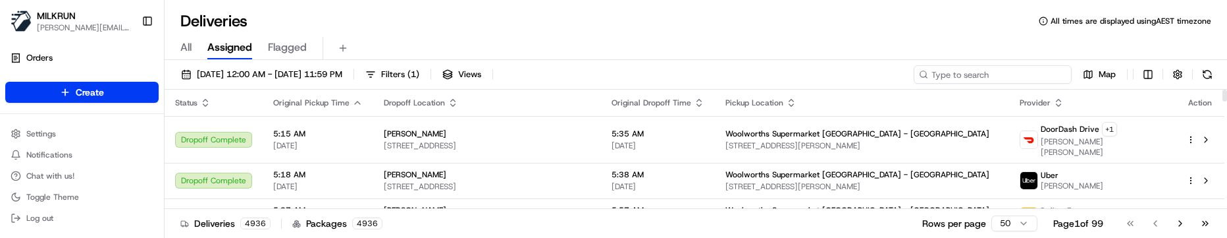
click at [1006, 76] on input at bounding box center [992, 74] width 158 height 18
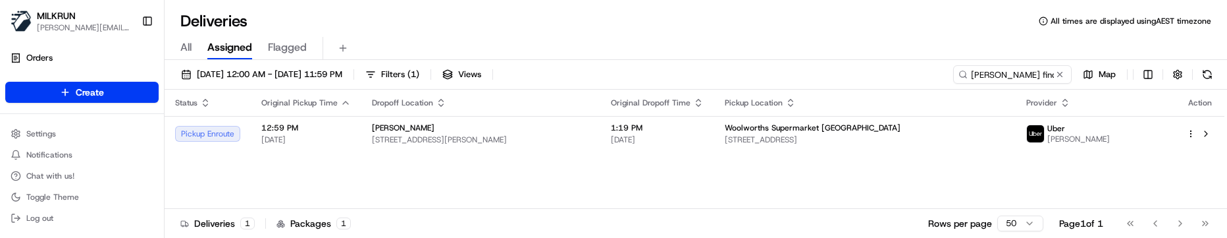
click at [932, 197] on div "Status Original Pickup Time Dropoff Location Original Dropoff Time Pickup Locat…" at bounding box center [694, 148] width 1059 height 119
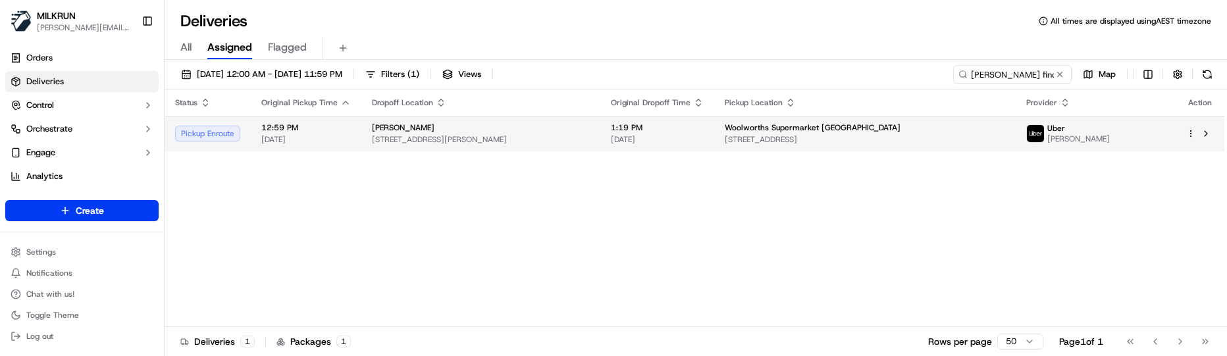
click at [1188, 132] on html "MILKRUN marcellina.berwick@woolworths.co.nz Toggle Sidebar Orders Deliveries Co…" at bounding box center [613, 178] width 1227 height 356
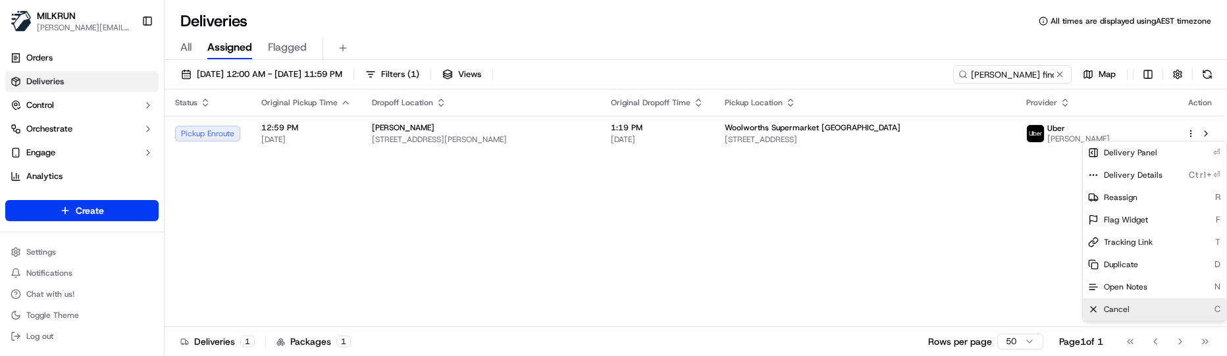
click at [1133, 305] on div "Cancel C" at bounding box center [1154, 309] width 143 height 22
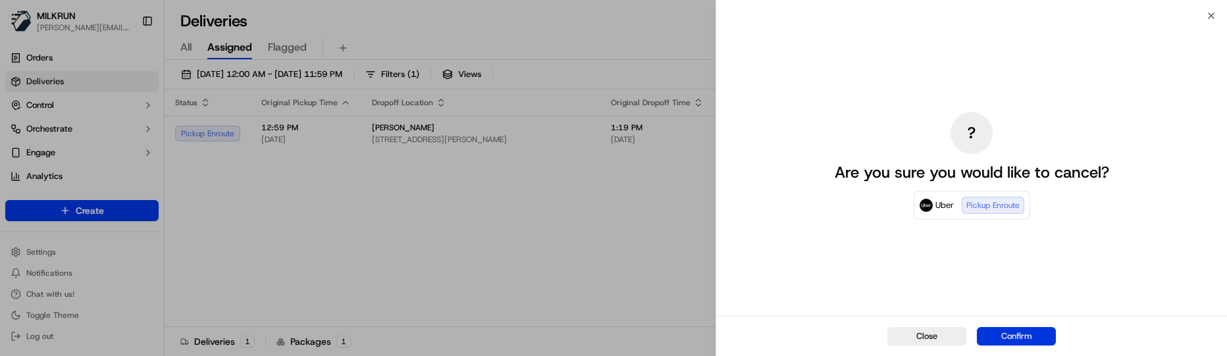
click at [1049, 330] on button "Confirm" at bounding box center [1016, 336] width 79 height 18
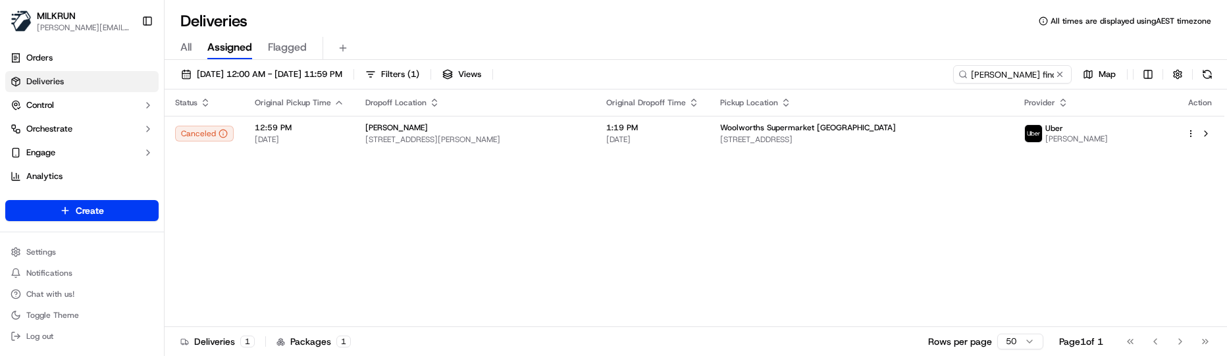
click at [460, 303] on div "Status Original Pickup Time Dropoff Location Original Dropoff Time Pickup Locat…" at bounding box center [694, 208] width 1059 height 238
click at [786, 316] on div "Status Original Pickup Time Dropoff Location Original Dropoff Time Pickup Locat…" at bounding box center [694, 208] width 1059 height 238
click at [594, 312] on div "Status Original Pickup Time Dropoff Location Original Dropoff Time Pickup Locat…" at bounding box center [694, 208] width 1059 height 238
drag, startPoint x: 1024, startPoint y: 78, endPoint x: 607, endPoint y: 34, distance: 419.5
click at [608, 34] on div "Deliveries All times are displayed using AEST timezone All Assigned Flagged 19/…" at bounding box center [696, 178] width 1062 height 356
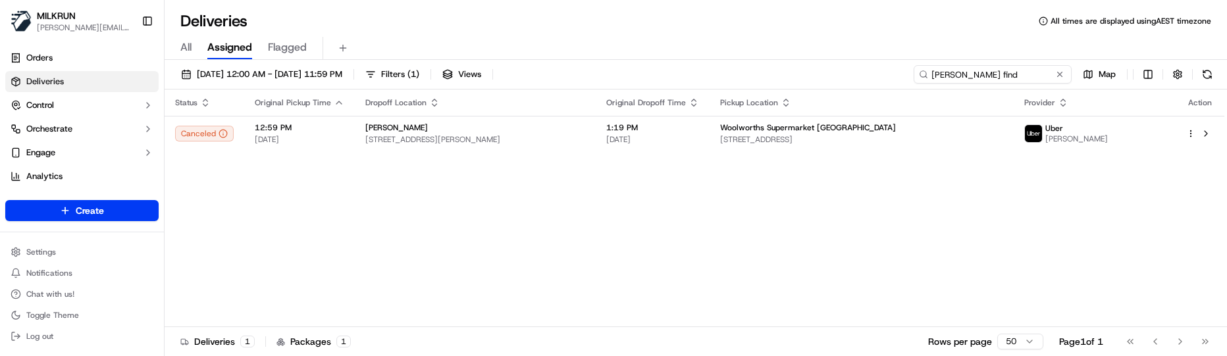
paste input "chantele hickson"
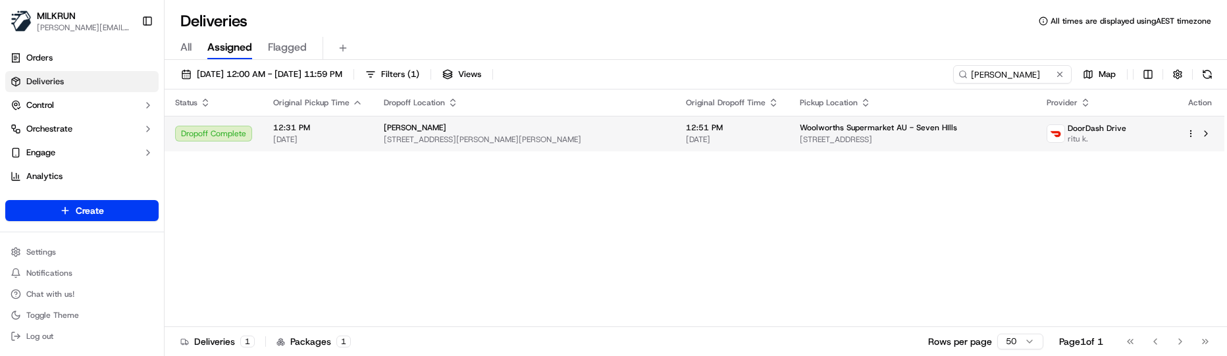
click at [738, 132] on td "12:51 PM 19/09/2025" at bounding box center [732, 134] width 114 height 36
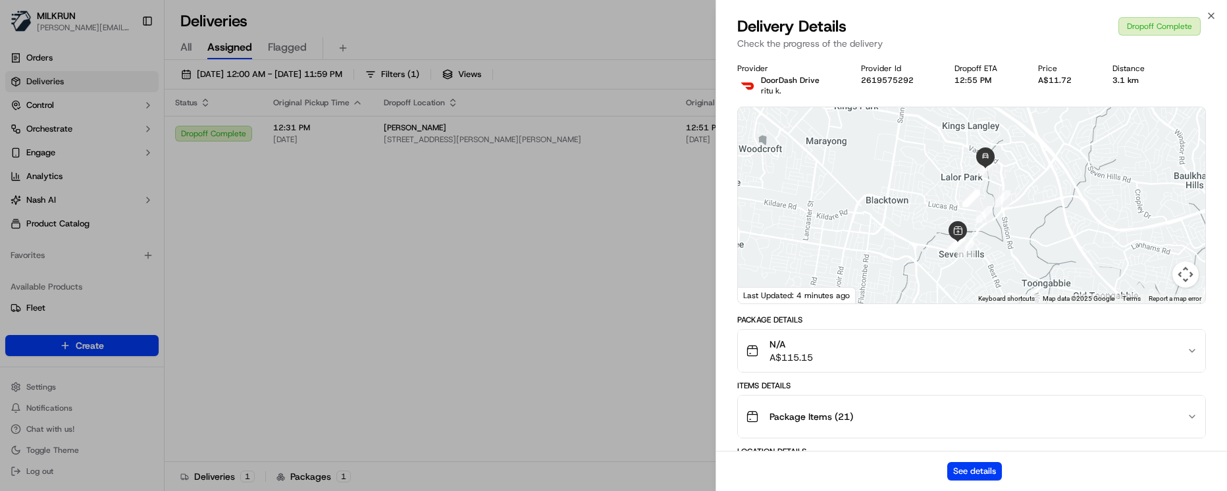
drag, startPoint x: 519, startPoint y: 211, endPoint x: 615, endPoint y: 175, distance: 102.1
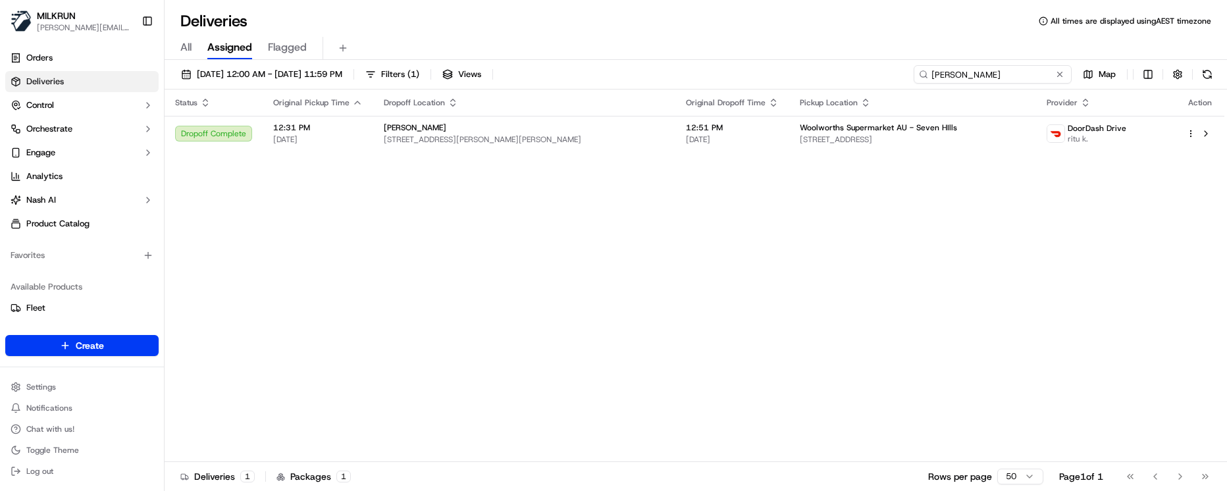
drag, startPoint x: 1043, startPoint y: 70, endPoint x: 612, endPoint y: 76, distance: 431.1
click at [612, 76] on div "19/09/2025 12:00 AM - 19/09/2025 11:59 PM Filters ( 1 ) Views chantele hickson …" at bounding box center [696, 77] width 1062 height 24
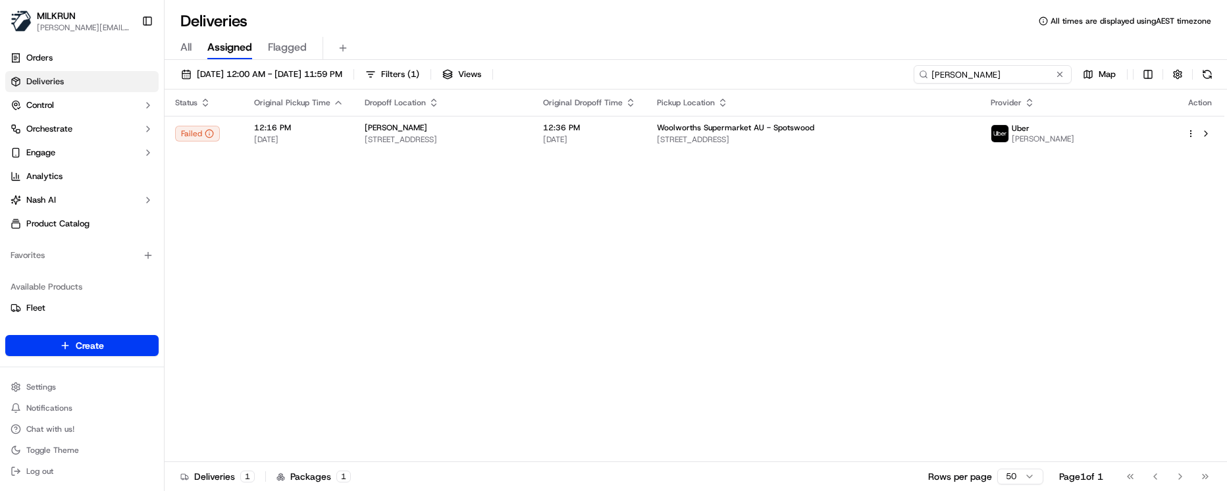
drag, startPoint x: 1017, startPoint y: 73, endPoint x: 787, endPoint y: 56, distance: 230.3
click at [787, 56] on div "Deliveries All times are displayed using AEST timezone All Assigned Flagged 19/…" at bounding box center [696, 245] width 1062 height 491
drag, startPoint x: 609, startPoint y: 441, endPoint x: 721, endPoint y: 415, distance: 114.9
click at [611, 394] on div "Status Original Pickup Time Dropoff Location Original Dropoff Time Pickup Locat…" at bounding box center [694, 275] width 1059 height 372
drag, startPoint x: 1040, startPoint y: 76, endPoint x: 585, endPoint y: 65, distance: 454.8
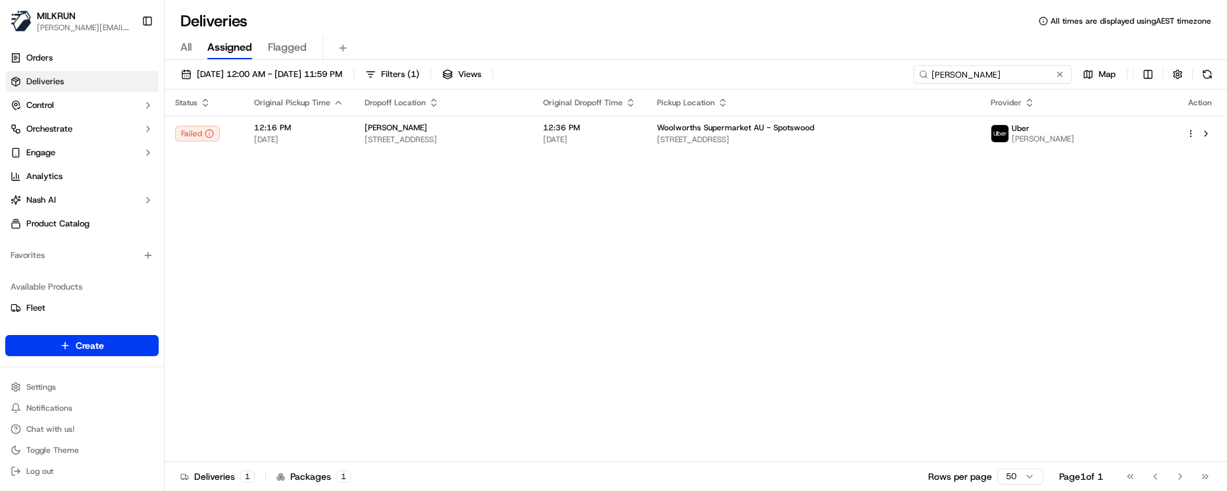
click at [585, 65] on div "19/09/2025 12:00 AM - 19/09/2025 11:59 PM Filters ( 1 ) Views natalie hanrahan …" at bounding box center [696, 77] width 1062 height 24
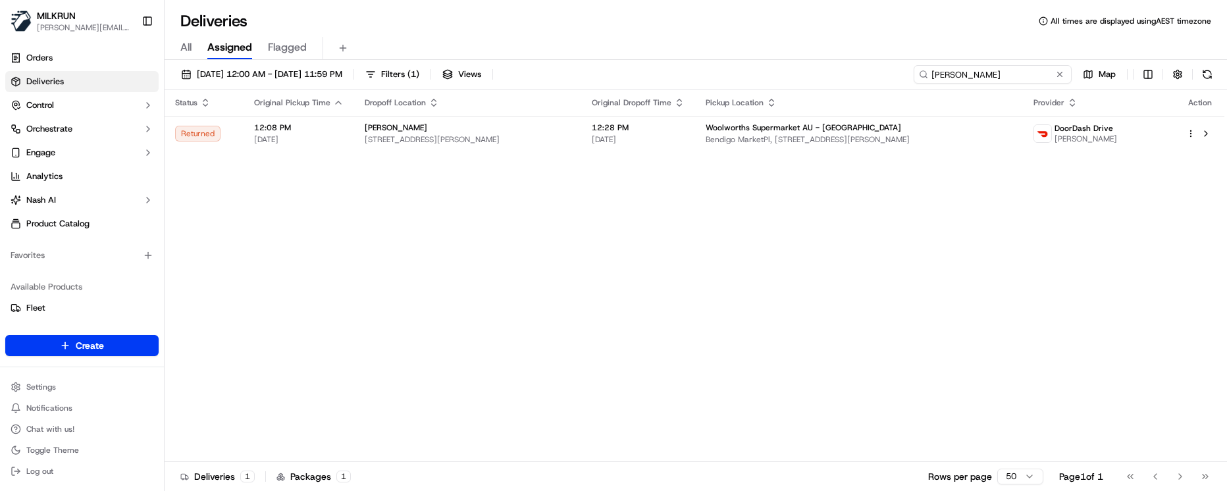
drag, startPoint x: 1024, startPoint y: 76, endPoint x: 753, endPoint y: 65, distance: 270.7
click at [753, 65] on div "19/09/2025 12:00 AM - 19/09/2025 11:59 PM Filters ( 1 ) Views chloe duncan Map" at bounding box center [696, 77] width 1062 height 24
click at [499, 394] on div "Deliveries 1 Packages 1 Rows per page 50 Page 1 of 1 Go to first page Go to pre…" at bounding box center [696, 476] width 1062 height 30
drag, startPoint x: 1032, startPoint y: 74, endPoint x: 661, endPoint y: 84, distance: 371.3
click at [663, 83] on div "19/09/2025 12:00 AM - 19/09/2025 11:59 PM Filters ( 1 ) Views chloe duncan Map" at bounding box center [696, 77] width 1062 height 24
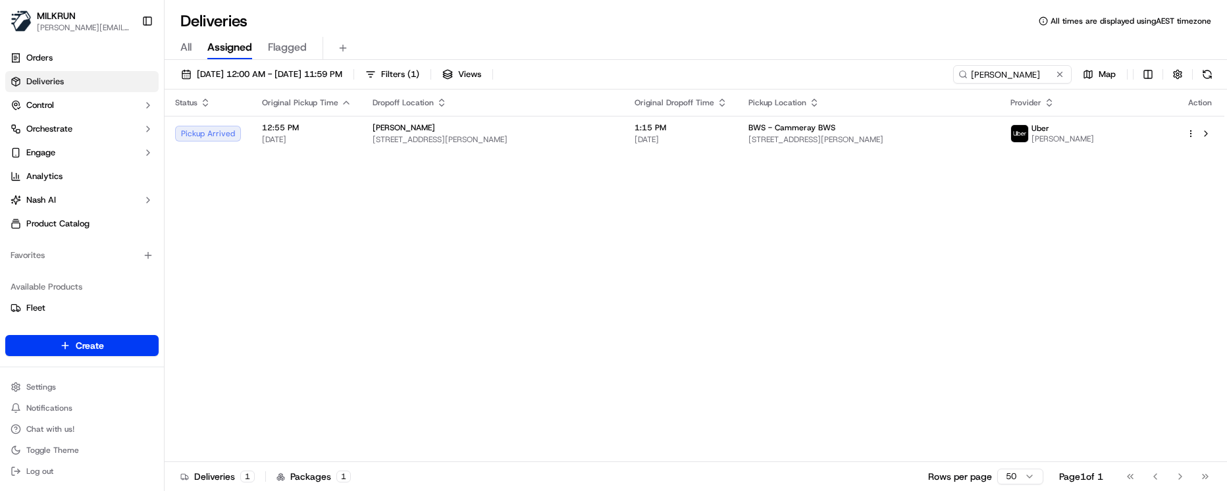
click at [671, 211] on div "Status Original Pickup Time Dropoff Location Original Dropoff Time Pickup Locat…" at bounding box center [694, 275] width 1059 height 372
drag, startPoint x: 663, startPoint y: 436, endPoint x: 709, endPoint y: 421, distance: 48.5
click at [663, 394] on div "Status Original Pickup Time Dropoff Location Original Dropoff Time Pickup Locat…" at bounding box center [694, 275] width 1059 height 372
click at [292, 394] on div "Status Original Pickup Time Dropoff Location Original Dropoff Time Pickup Locat…" at bounding box center [694, 275] width 1059 height 372
drag, startPoint x: 1038, startPoint y: 74, endPoint x: 445, endPoint y: 75, distance: 592.9
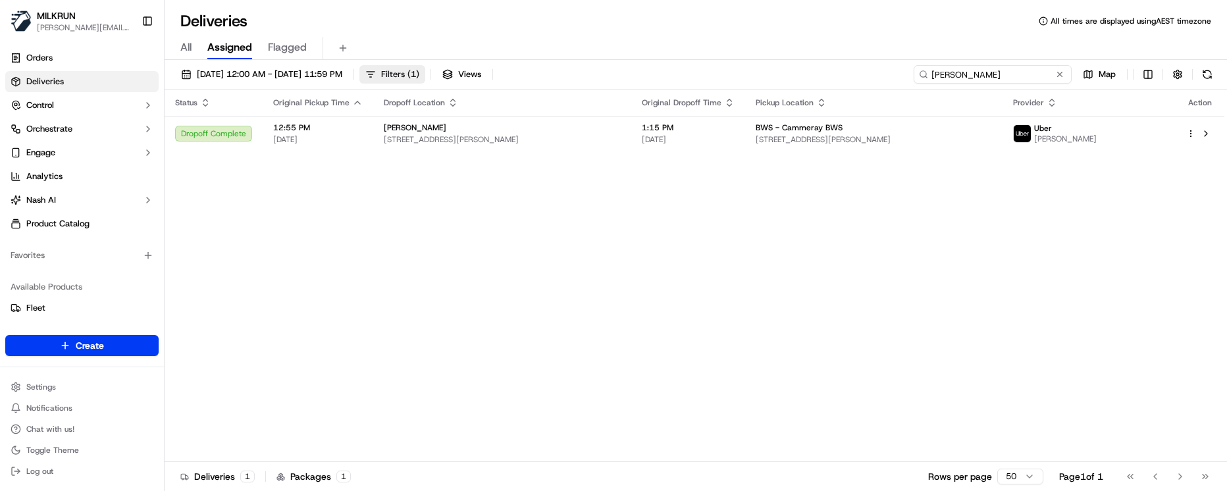
click at [446, 75] on div "19/09/2025 12:00 AM - 19/09/2025 11:59 PM Filters ( 1 ) Views sophie anderson M…" at bounding box center [696, 77] width 1062 height 24
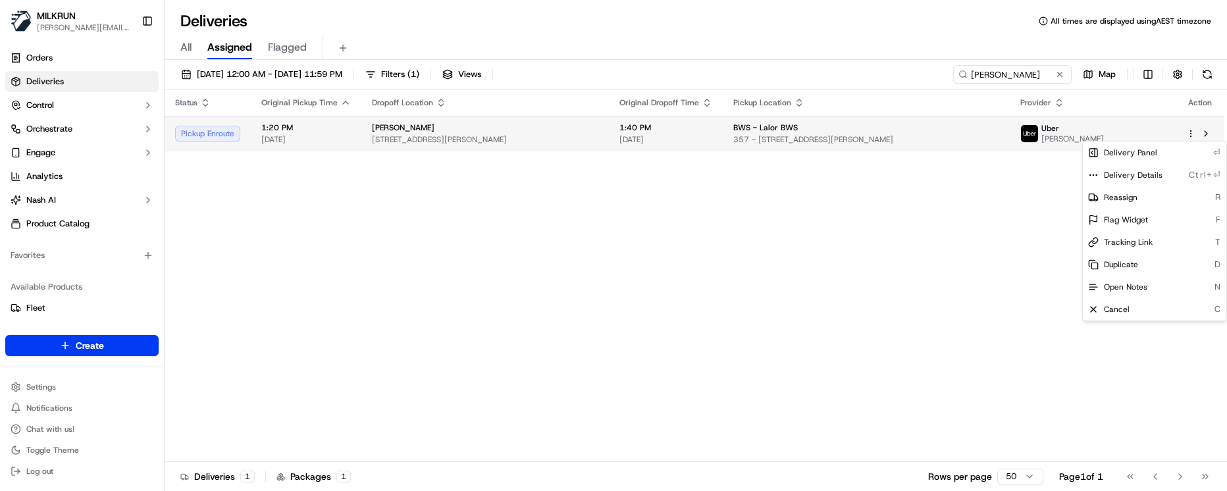
click at [1191, 134] on html "MILKRUN marcellina.berwick@woolworths.co.nz Toggle Sidebar Orders Deliveries Co…" at bounding box center [613, 245] width 1227 height 491
click at [1134, 304] on div "Cancel C" at bounding box center [1154, 309] width 143 height 22
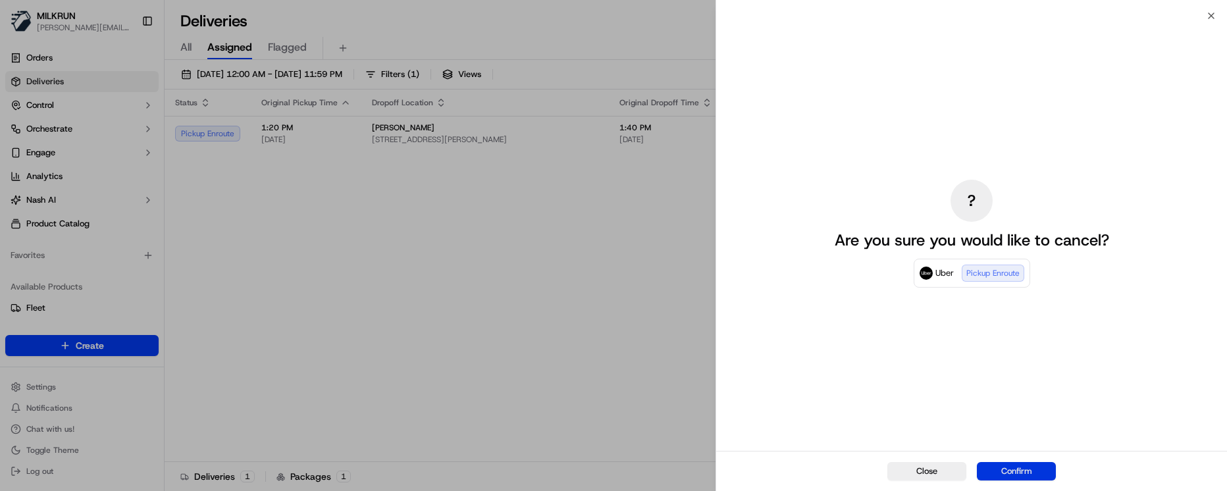
drag, startPoint x: 1016, startPoint y: 472, endPoint x: 1196, endPoint y: 444, distance: 182.5
click at [1017, 394] on button "Confirm" at bounding box center [1016, 471] width 79 height 18
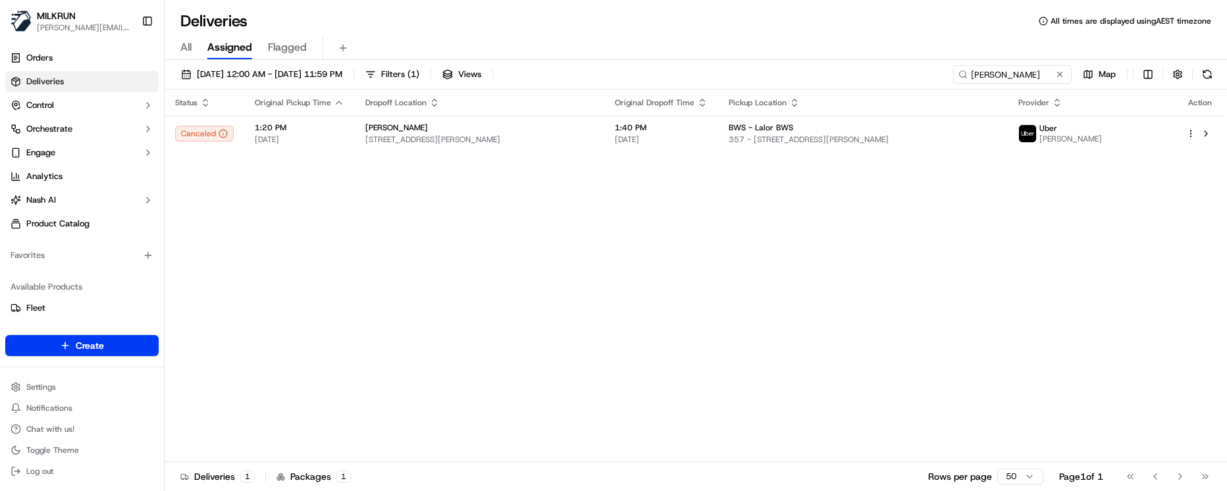
click at [817, 394] on div "Status Original Pickup Time Dropoff Location Original Dropoff Time Pickup Locat…" at bounding box center [694, 275] width 1059 height 372
click at [467, 394] on div "Status Original Pickup Time Dropoff Location Original Dropoff Time Pickup Locat…" at bounding box center [694, 275] width 1059 height 372
click at [472, 394] on div "Status Original Pickup Time Dropoff Location Original Dropoff Time Pickup Locat…" at bounding box center [694, 275] width 1059 height 372
drag, startPoint x: 994, startPoint y: 76, endPoint x: 905, endPoint y: 73, distance: 88.9
click at [904, 73] on div "19/09/2025 12:00 AM - 19/09/2025 11:59 PM Filters ( 1 ) Views kim dowl Map" at bounding box center [696, 77] width 1062 height 24
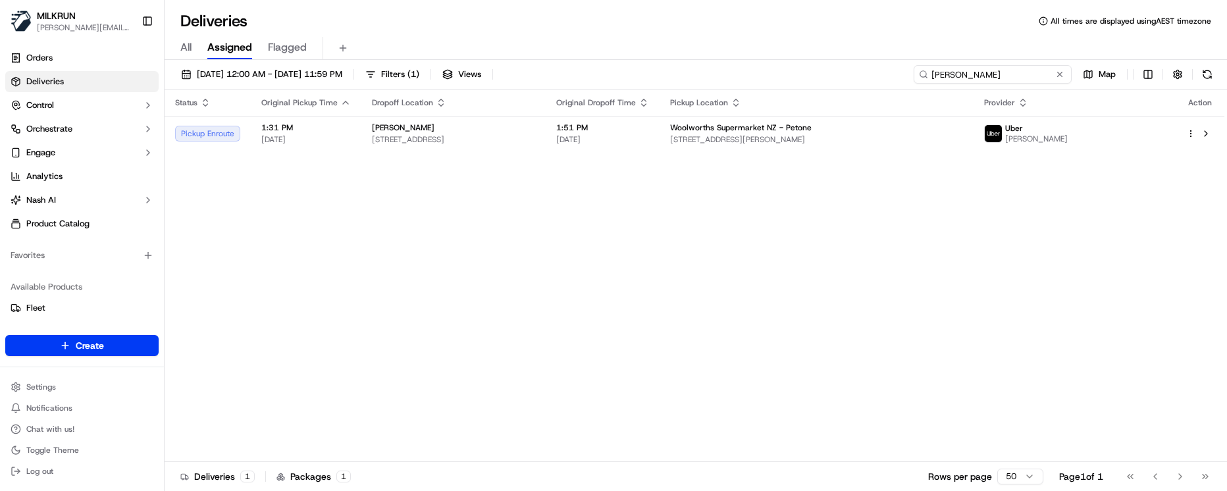
drag, startPoint x: 1023, startPoint y: 81, endPoint x: 793, endPoint y: 63, distance: 231.1
click at [793, 63] on div "19/09/2025 12:00 AM - 19/09/2025 11:59 PM Filters ( 1 ) Views sophie johnson Ma…" at bounding box center [696, 277] width 1062 height 434
type input "sophie johnson"
drag, startPoint x: 694, startPoint y: 436, endPoint x: 707, endPoint y: 421, distance: 20.1
click at [694, 394] on div "Status Original Pickup Time Dropoff Location Original Dropoff Time Pickup Locat…" at bounding box center [694, 275] width 1059 height 372
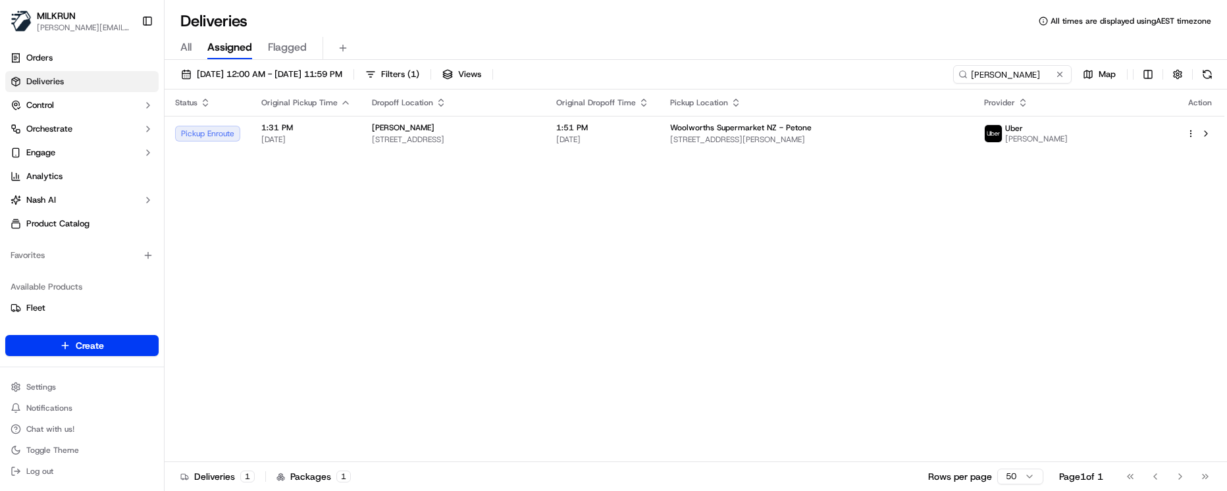
drag, startPoint x: 616, startPoint y: 276, endPoint x: 645, endPoint y: 263, distance: 31.5
click at [628, 272] on div "Status Original Pickup Time Dropoff Location Original Dropoff Time Pickup Locat…" at bounding box center [694, 275] width 1059 height 372
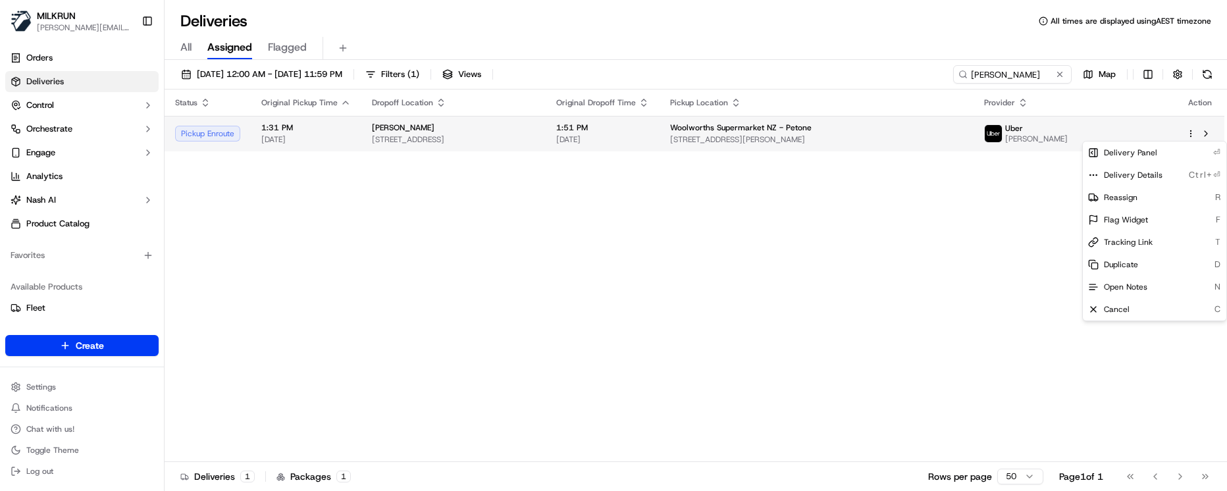
click at [1189, 132] on html "MILKRUN marcellina.berwick@woolworths.co.nz Toggle Sidebar Orders Deliveries Co…" at bounding box center [613, 245] width 1227 height 491
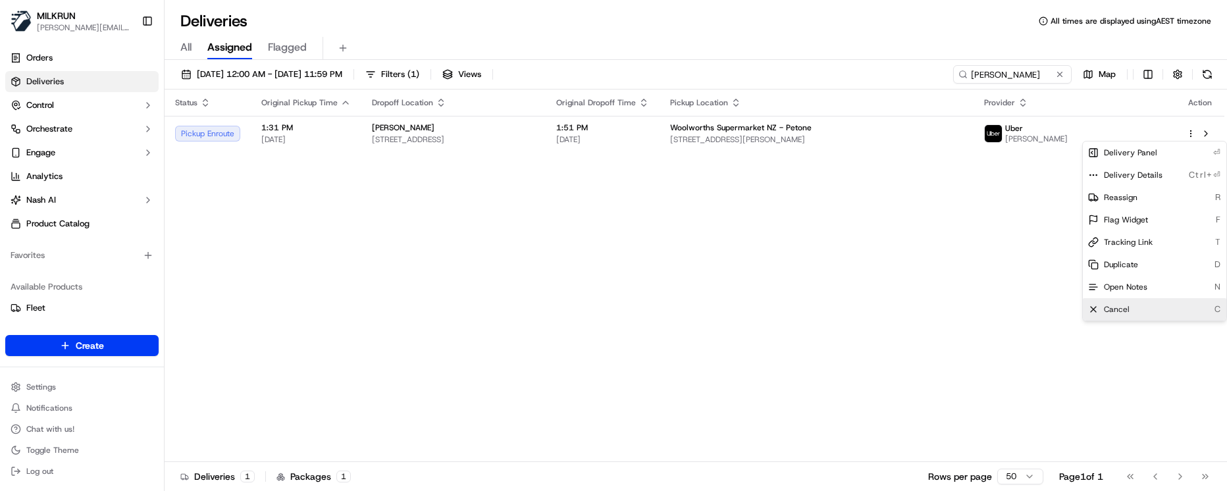
click at [1166, 299] on div "Cancel C" at bounding box center [1154, 309] width 143 height 22
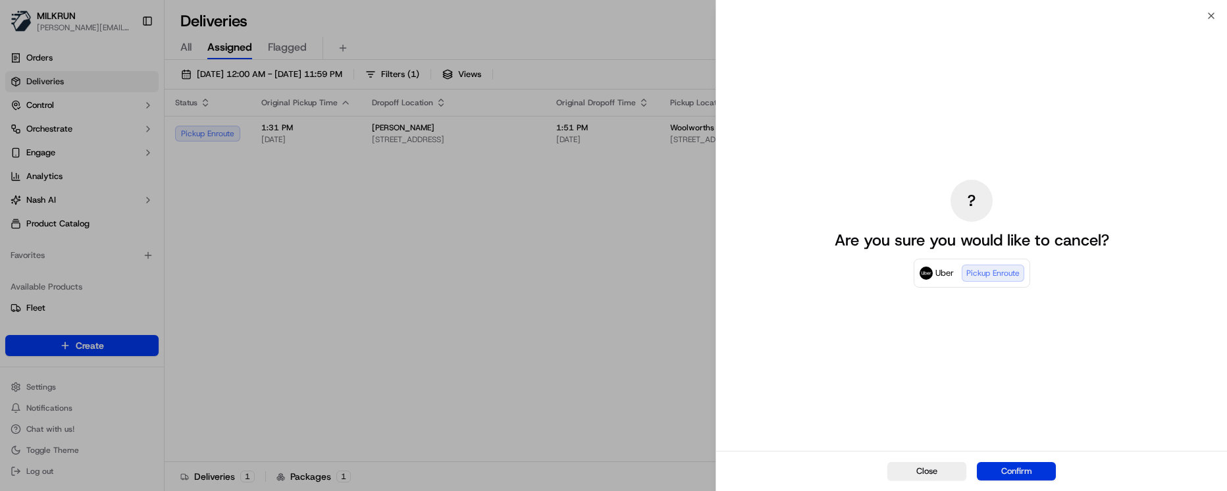
click at [1027, 394] on button "Confirm" at bounding box center [1016, 471] width 79 height 18
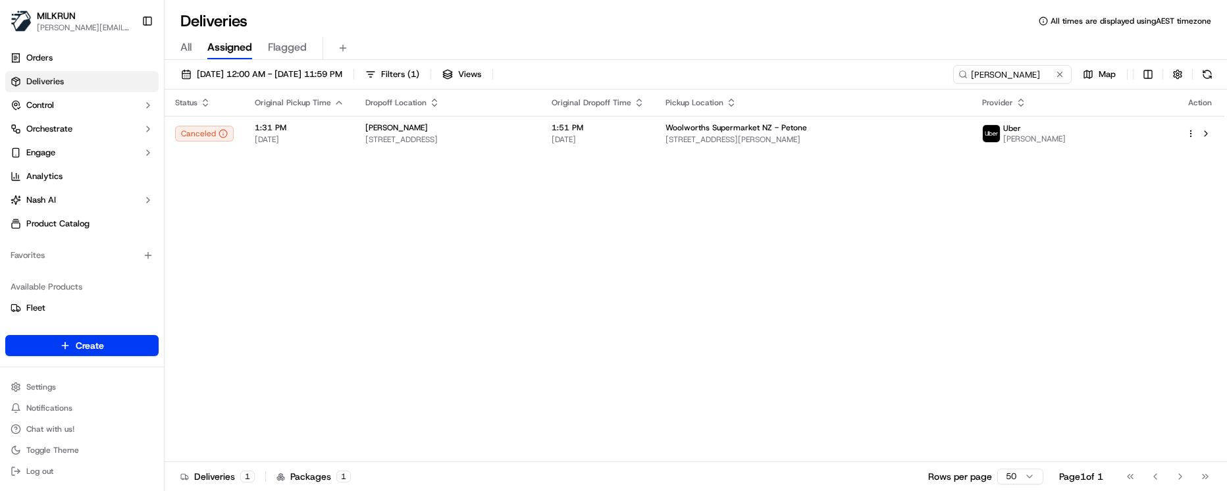
click at [495, 394] on div "Status Original Pickup Time Dropoff Location Original Dropoff Time Pickup Locat…" at bounding box center [694, 275] width 1059 height 372
click at [1058, 76] on button at bounding box center [1059, 74] width 13 height 13
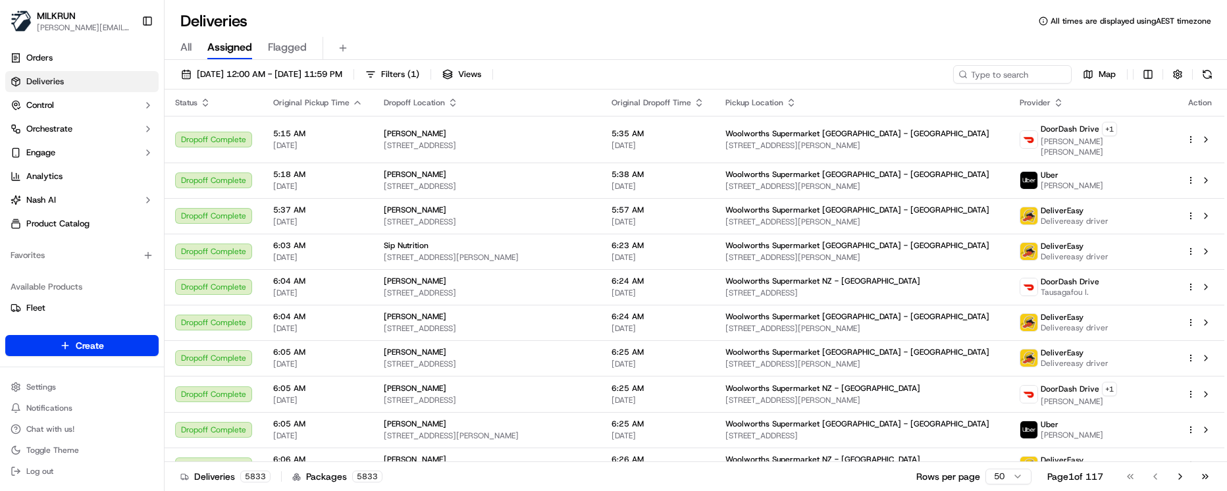
drag, startPoint x: 981, startPoint y: 63, endPoint x: 986, endPoint y: 71, distance: 9.5
click at [986, 71] on div "19/09/2025 12:00 AM - 19/09/2025 11:59 PM Filters ( 1 ) Views Map Status Origin…" at bounding box center [696, 277] width 1062 height 434
click at [987, 73] on input at bounding box center [992, 74] width 158 height 18
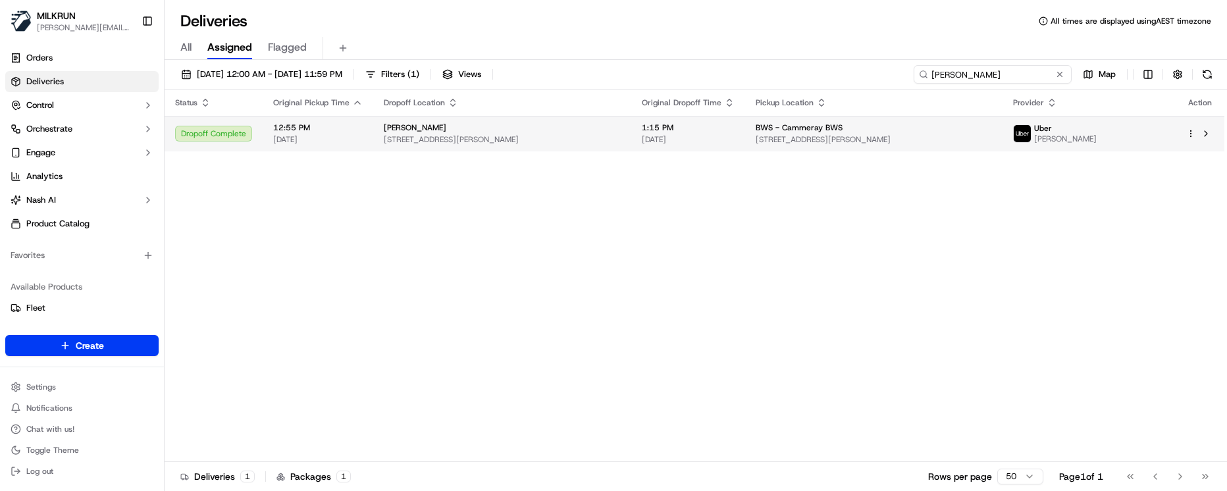
type input "sophie anderson"
click at [765, 140] on span "441 Miller Street, Cammeray, NSW 2062, AU" at bounding box center [873, 139] width 237 height 11
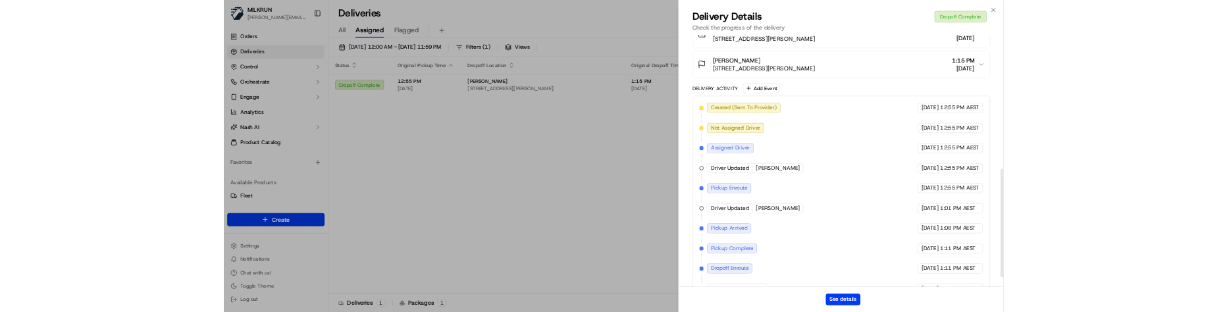
scroll to position [523, 0]
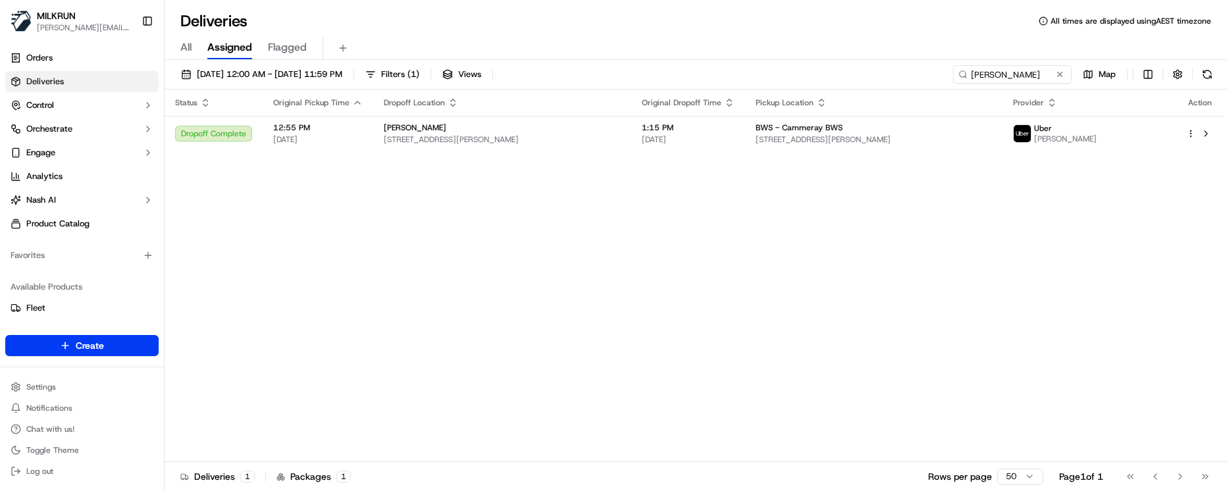
click at [1058, 70] on button at bounding box center [1059, 74] width 13 height 13
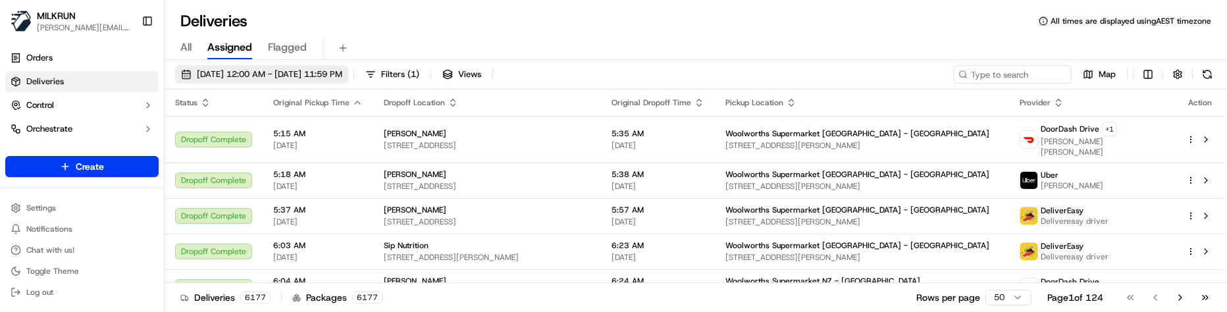
click at [342, 68] on span "[DATE] 12:00 AM - [DATE] 11:59 PM" at bounding box center [269, 74] width 145 height 12
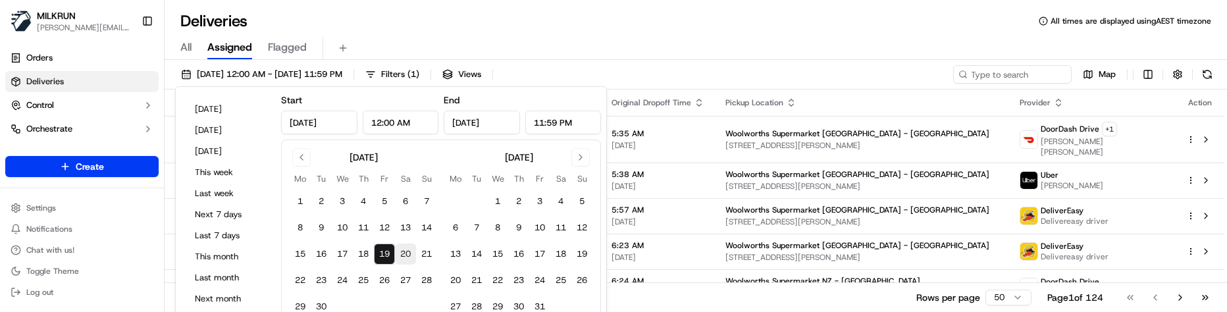
click at [403, 245] on button "20" at bounding box center [405, 253] width 21 height 21
type input "Sep 20, 2025"
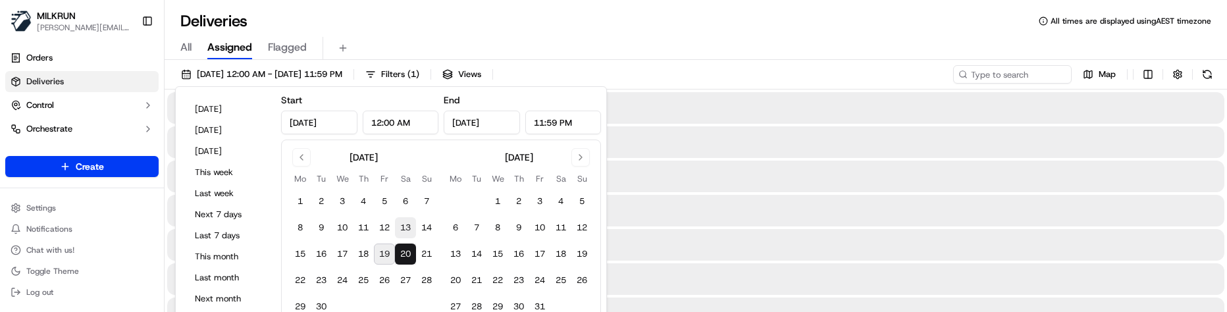
drag, startPoint x: 403, startPoint y: 245, endPoint x: 404, endPoint y: 219, distance: 26.4
click at [403, 245] on button "20" at bounding box center [405, 253] width 21 height 21
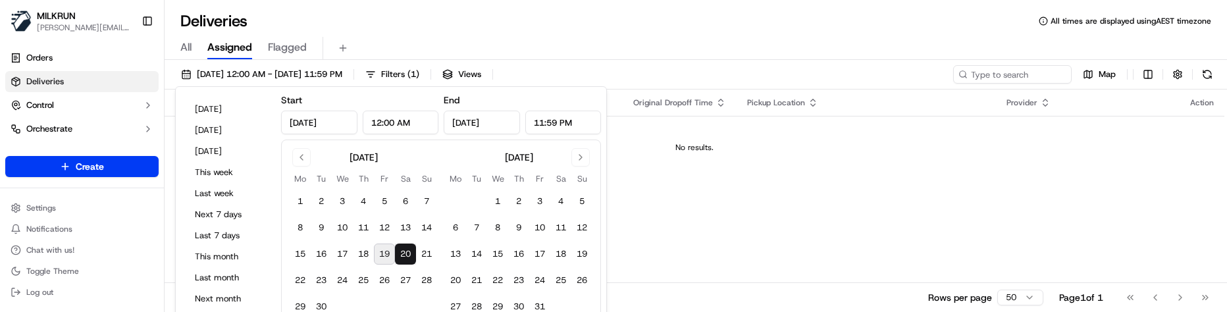
click at [397, 35] on div "All Assigned Flagged" at bounding box center [696, 46] width 1062 height 28
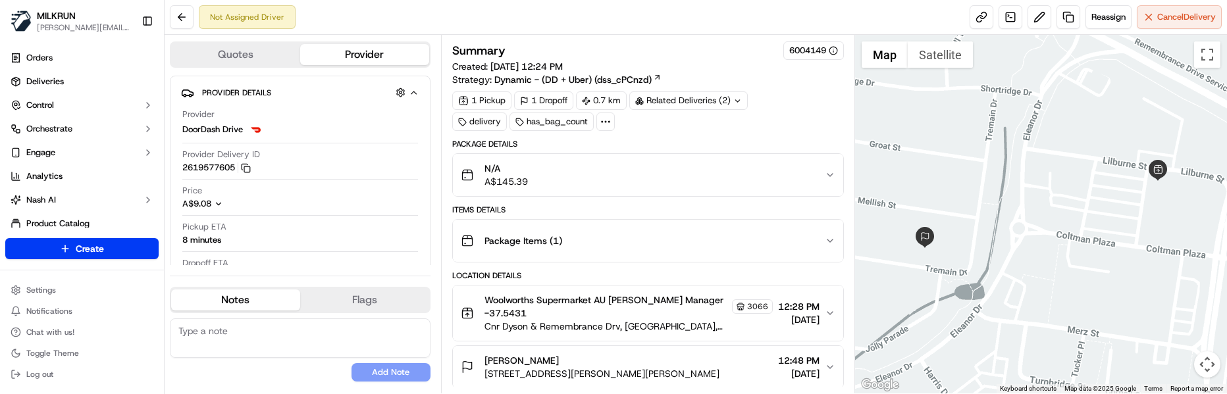
click at [231, 299] on button "Notes" at bounding box center [235, 300] width 129 height 21
click at [256, 340] on textarea at bounding box center [300, 338] width 261 height 39
paste textarea "Good XXXX Team🌞️ Please note the customer is awaiting these items that were mis…"
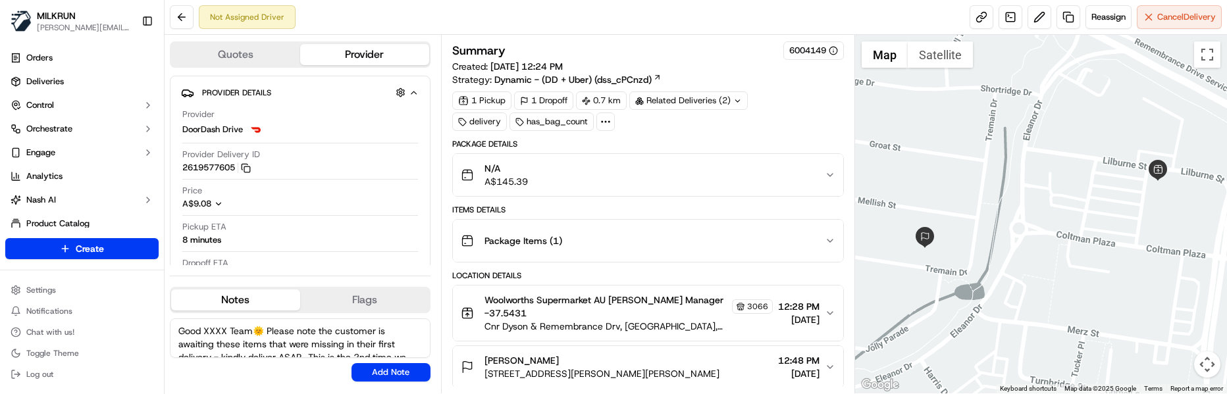
drag, startPoint x: 226, startPoint y: 330, endPoint x: 203, endPoint y: 330, distance: 23.0
click at [203, 330] on textarea "Good XXXX Team🌞️ Please note the customer is awaiting these items that were mis…" at bounding box center [300, 338] width 261 height 39
type textarea "Good Afternoon Team🌞️ Please note the customer is awaiting these items that wer…"
click at [376, 363] on div "Good Afternoon Team🌞️ Please note the customer is awaiting these items that wer…" at bounding box center [300, 350] width 261 height 63
click at [417, 366] on button "Add Note" at bounding box center [390, 372] width 79 height 18
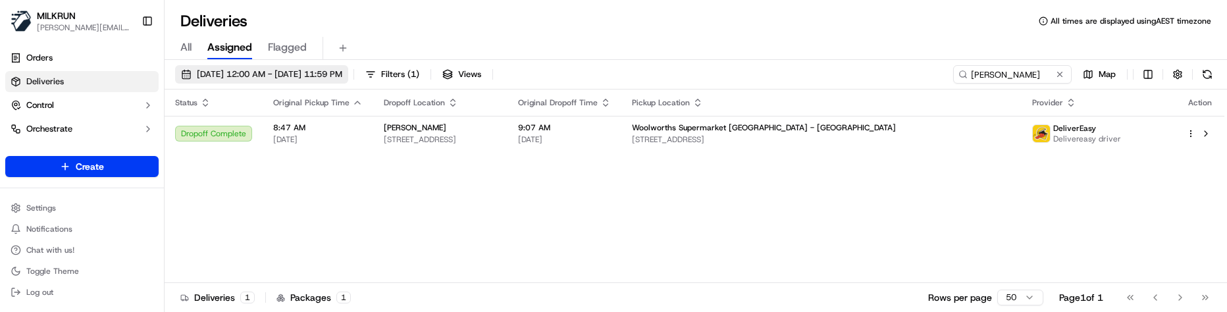
click at [274, 74] on span "[DATE] 12:00 AM - [DATE] 11:59 PM" at bounding box center [269, 74] width 145 height 12
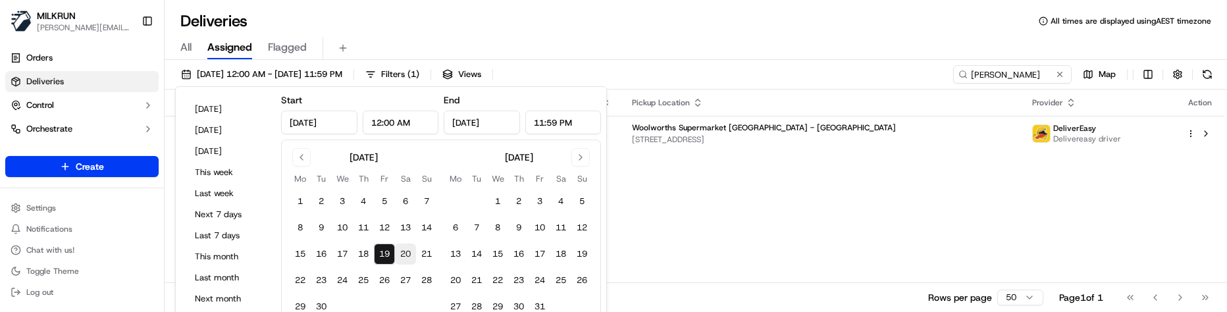
click at [401, 253] on button "20" at bounding box center [405, 253] width 21 height 21
type input "[DATE]"
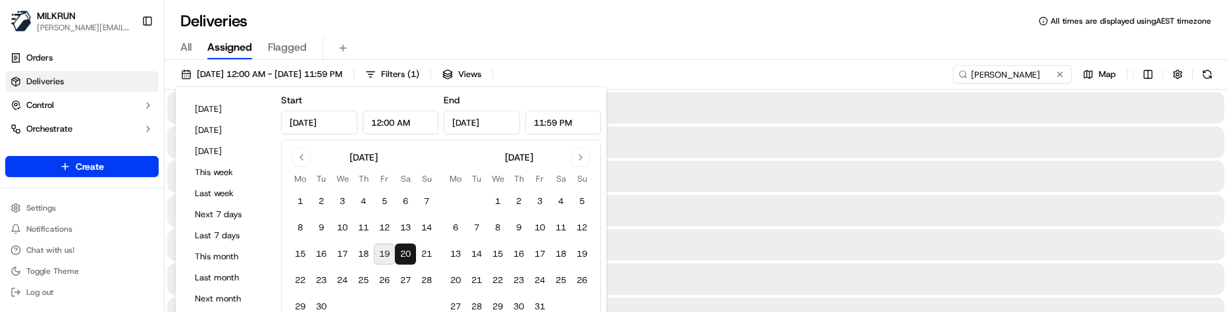
click at [401, 253] on button "20" at bounding box center [405, 253] width 21 height 21
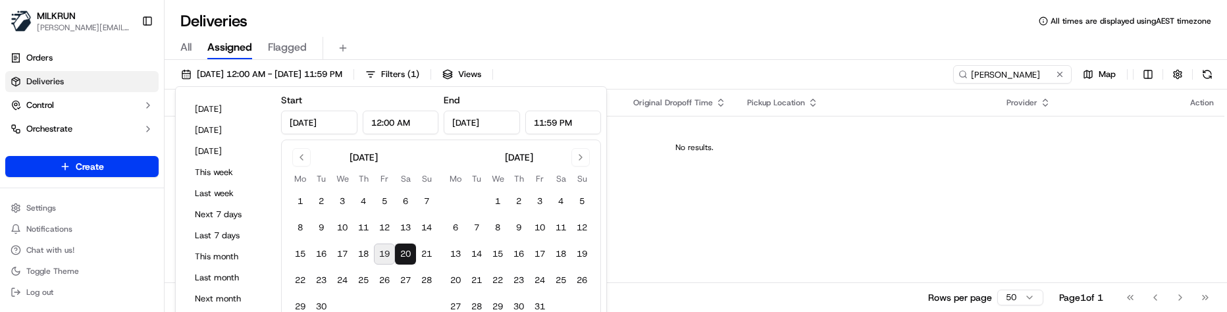
click at [370, 32] on div "All Assigned Flagged" at bounding box center [696, 46] width 1062 height 28
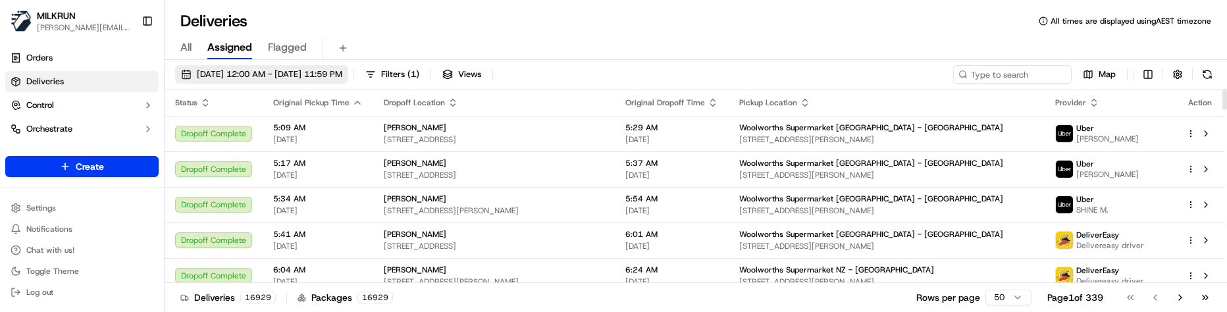
click at [310, 74] on span "[DATE] 12:00 AM - [DATE] 11:59 PM" at bounding box center [269, 74] width 145 height 12
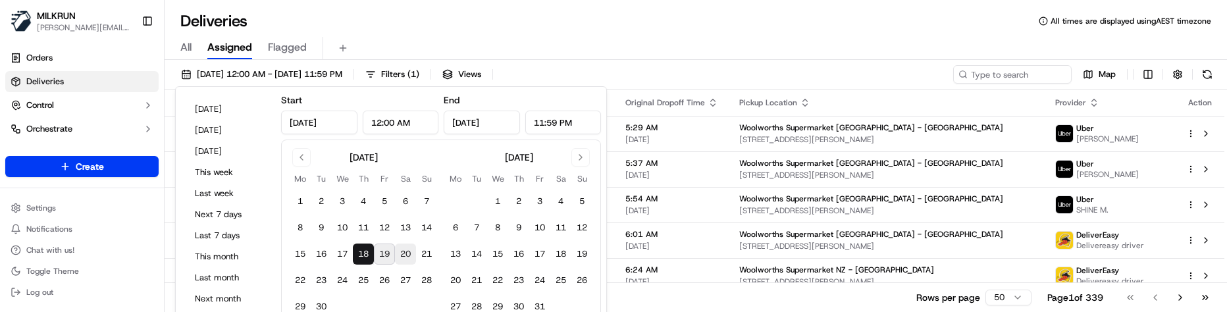
click at [407, 253] on button "20" at bounding box center [405, 253] width 21 height 21
type input "[DATE]"
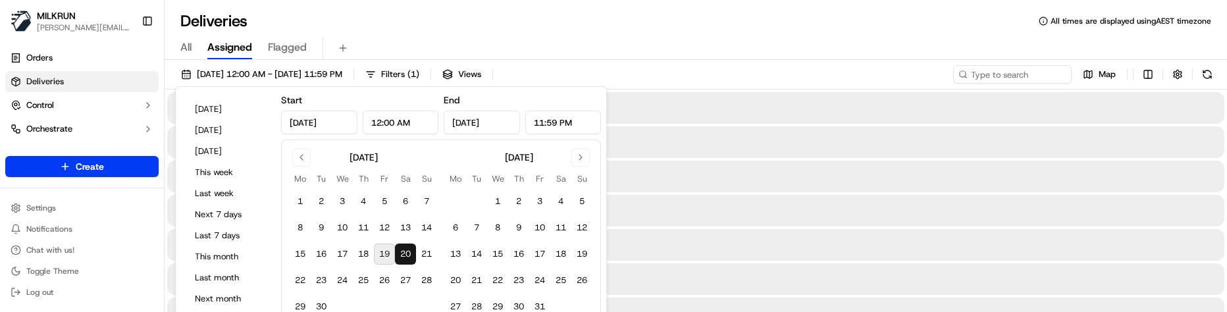
click at [407, 253] on button "20" at bounding box center [405, 253] width 21 height 21
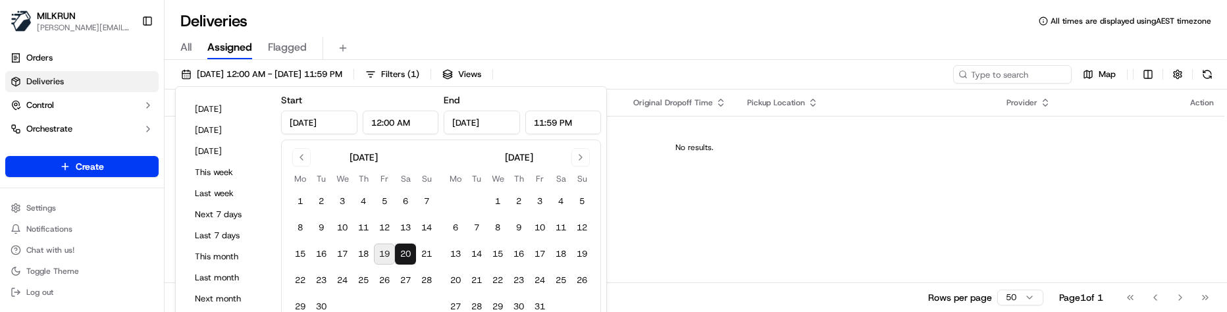
drag, startPoint x: 501, startPoint y: 28, endPoint x: 525, endPoint y: 1, distance: 35.9
click at [501, 26] on div "Deliveries All times are displayed using AEST timezone" at bounding box center [696, 21] width 1062 height 21
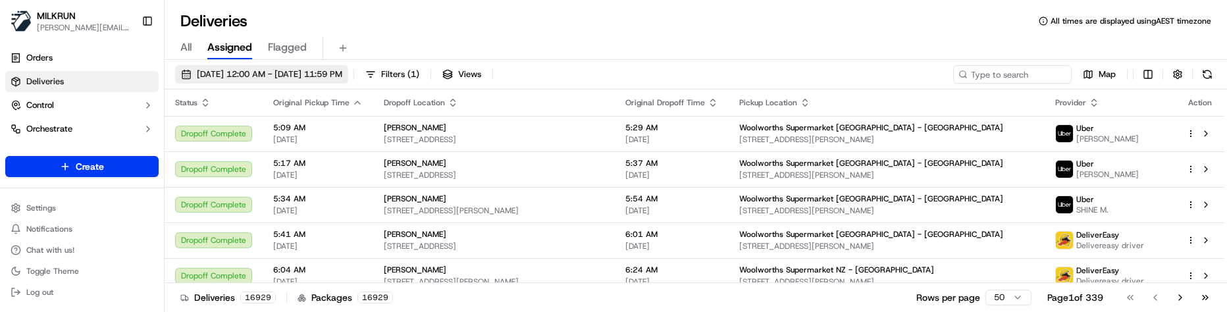
drag, startPoint x: 0, startPoint y: 0, endPoint x: 330, endPoint y: 78, distance: 338.7
click at [305, 68] on span "[DATE] 12:00 AM - [DATE] 11:59 PM" at bounding box center [269, 74] width 145 height 12
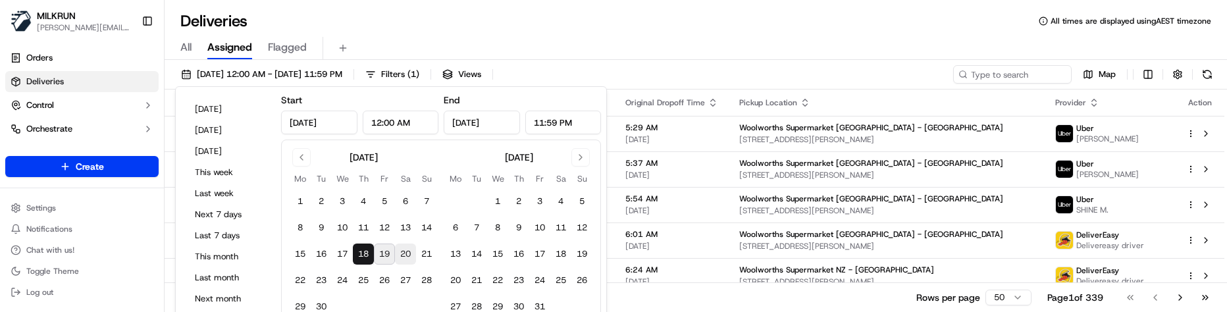
click at [407, 255] on button "20" at bounding box center [405, 253] width 21 height 21
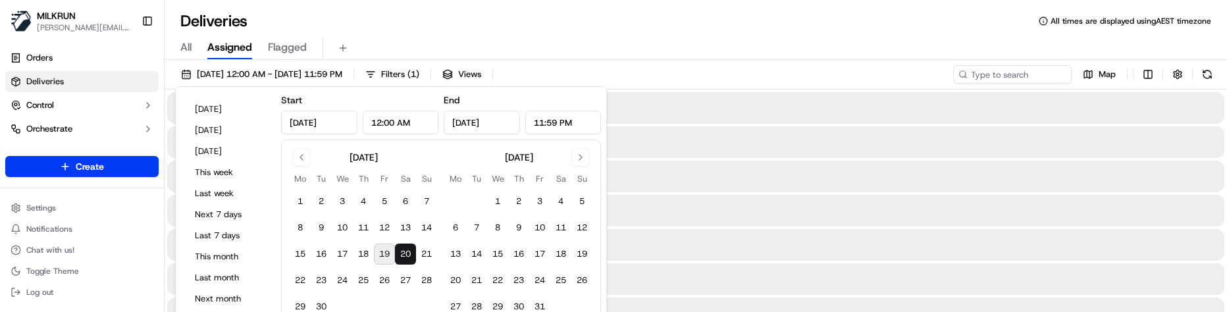
type input "[DATE]"
drag, startPoint x: 407, startPoint y: 255, endPoint x: 413, endPoint y: 249, distance: 7.9
click at [408, 255] on button "20" at bounding box center [405, 253] width 21 height 21
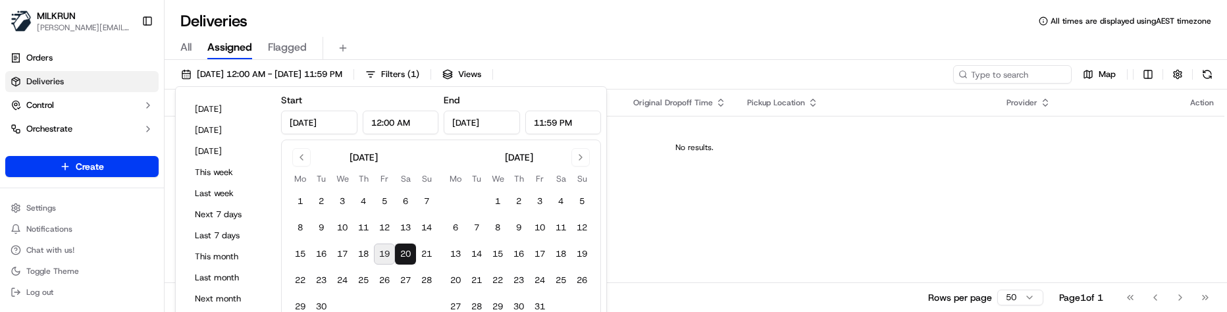
click at [478, 19] on div "Deliveries All times are displayed using AEST timezone" at bounding box center [696, 21] width 1062 height 21
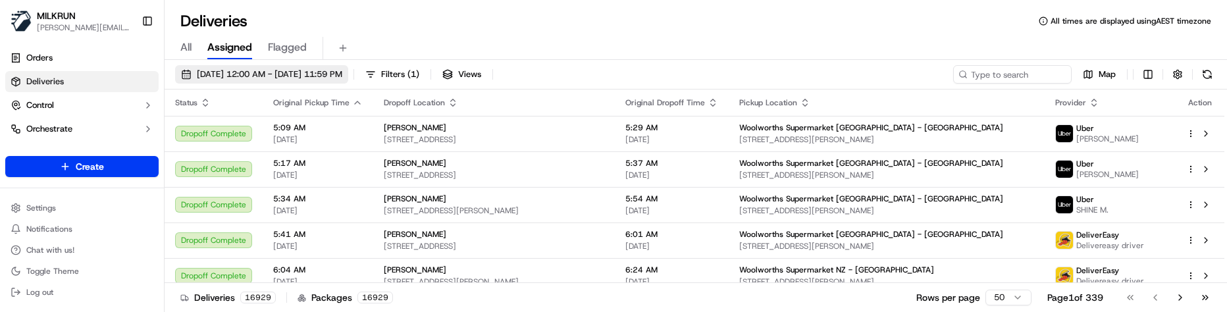
click at [342, 74] on span "[DATE] 12:00 AM - [DATE] 11:59 PM" at bounding box center [269, 74] width 145 height 12
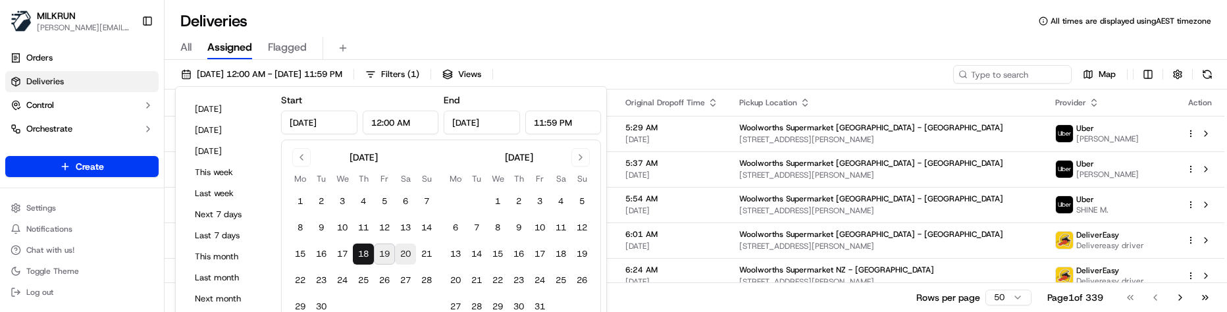
click at [402, 252] on button "20" at bounding box center [405, 253] width 21 height 21
type input "[DATE]"
click at [402, 252] on button "20" at bounding box center [405, 253] width 21 height 21
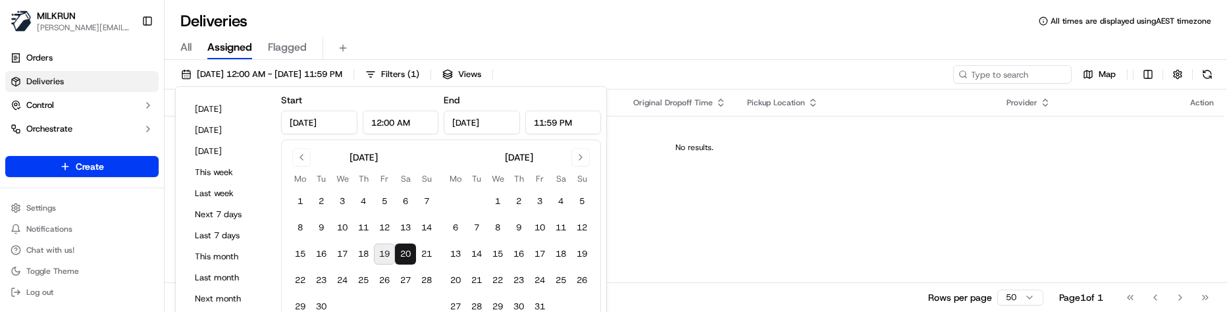
click at [457, 34] on div "All Assigned Flagged" at bounding box center [696, 46] width 1062 height 28
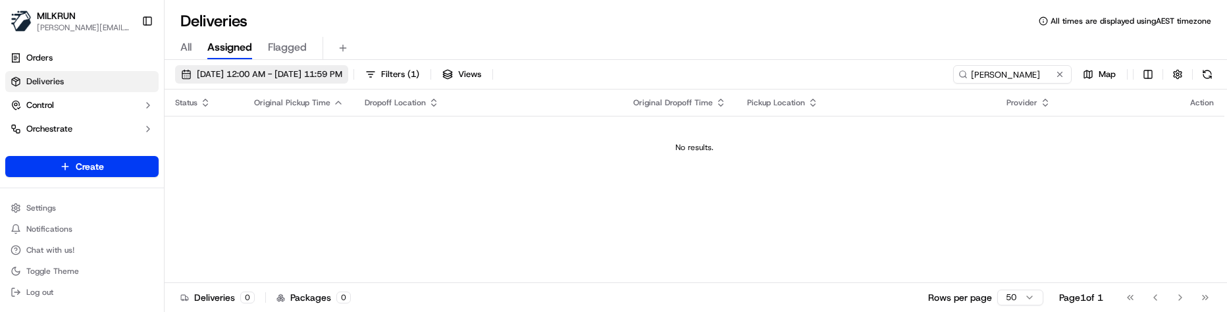
click at [320, 80] on button "[DATE] 12:00 AM - [DATE] 11:59 PM" at bounding box center [261, 74] width 173 height 18
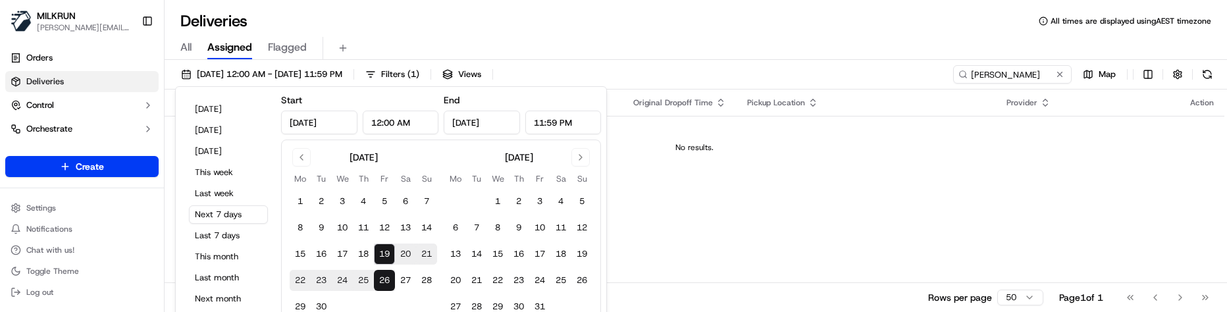
click at [382, 253] on button "19" at bounding box center [384, 253] width 21 height 21
type input "[DATE]"
click at [382, 253] on button "19" at bounding box center [384, 253] width 21 height 21
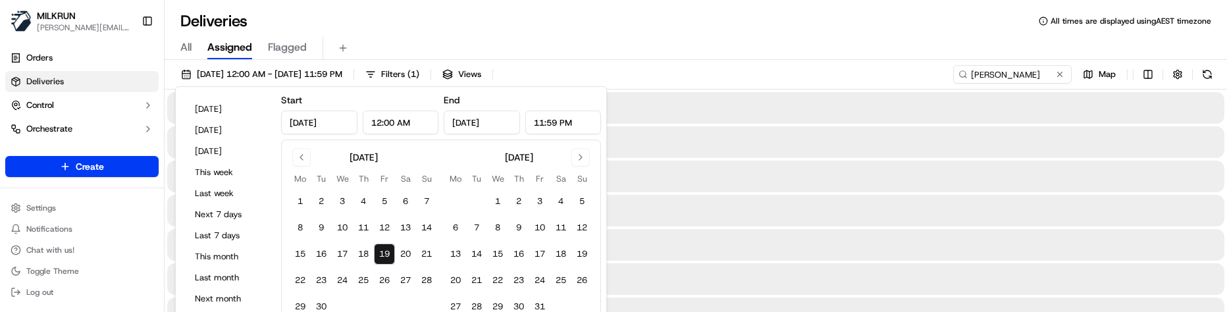
click at [420, 25] on div "Deliveries All times are displayed using AEST timezone" at bounding box center [696, 21] width 1062 height 21
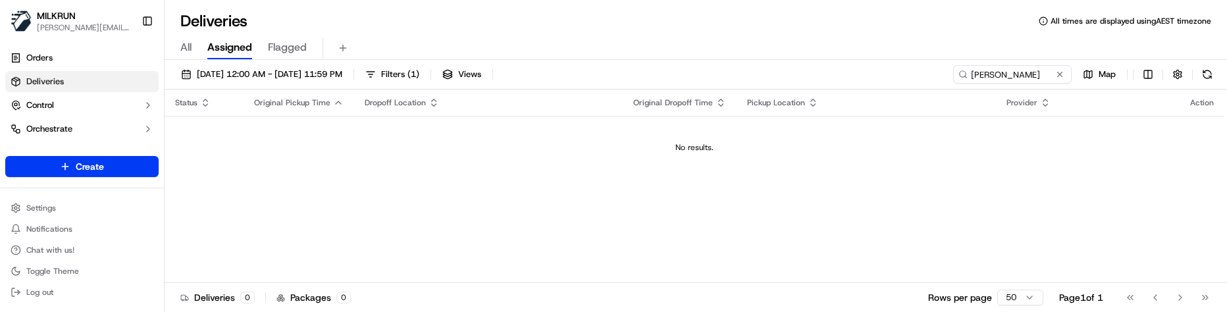
click at [546, 24] on div "Deliveries All times are displayed using AEST timezone" at bounding box center [696, 21] width 1062 height 21
